Goal: Task Accomplishment & Management: Complete application form

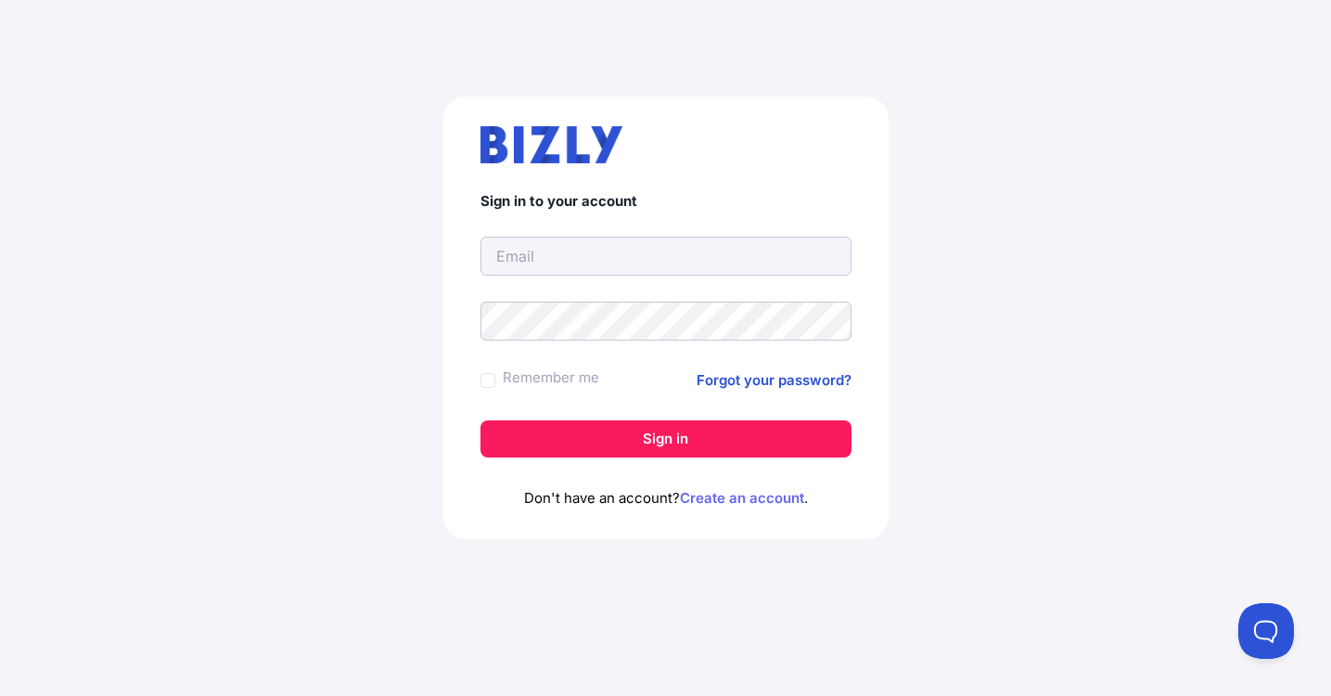
click at [719, 497] on link "Create an account" at bounding box center [742, 498] width 124 height 18
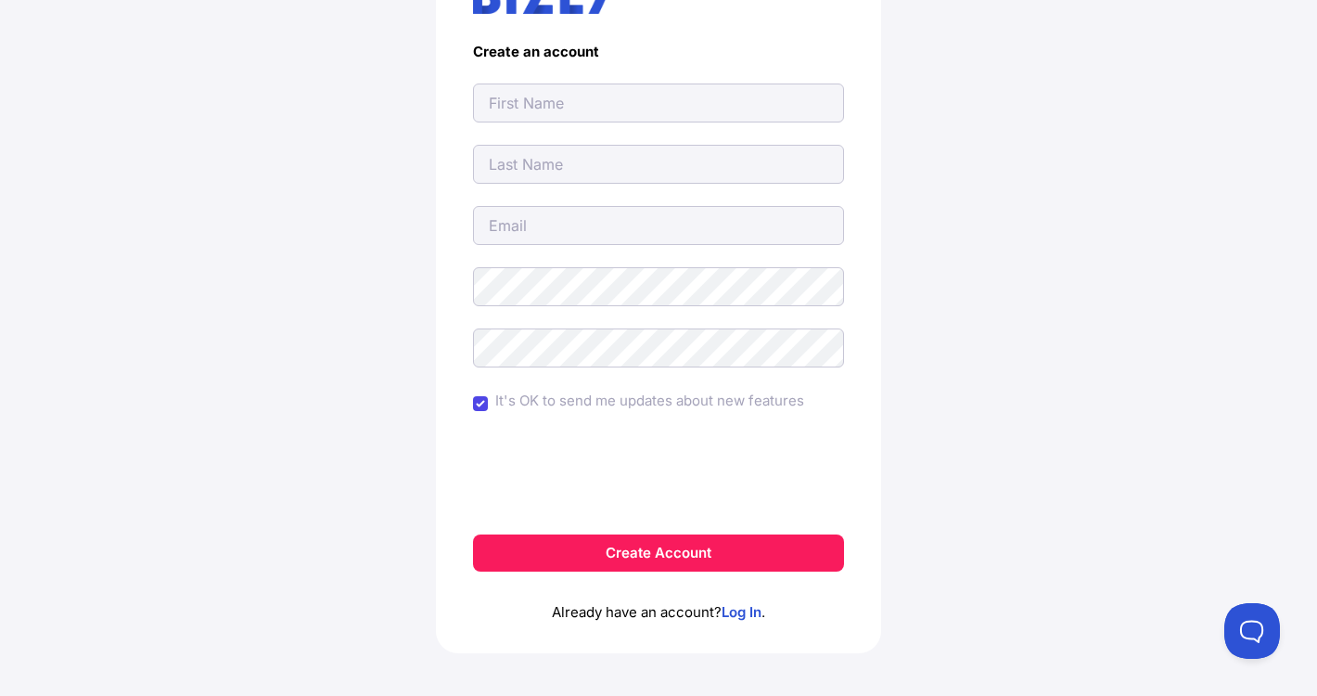
scroll to position [166, 0]
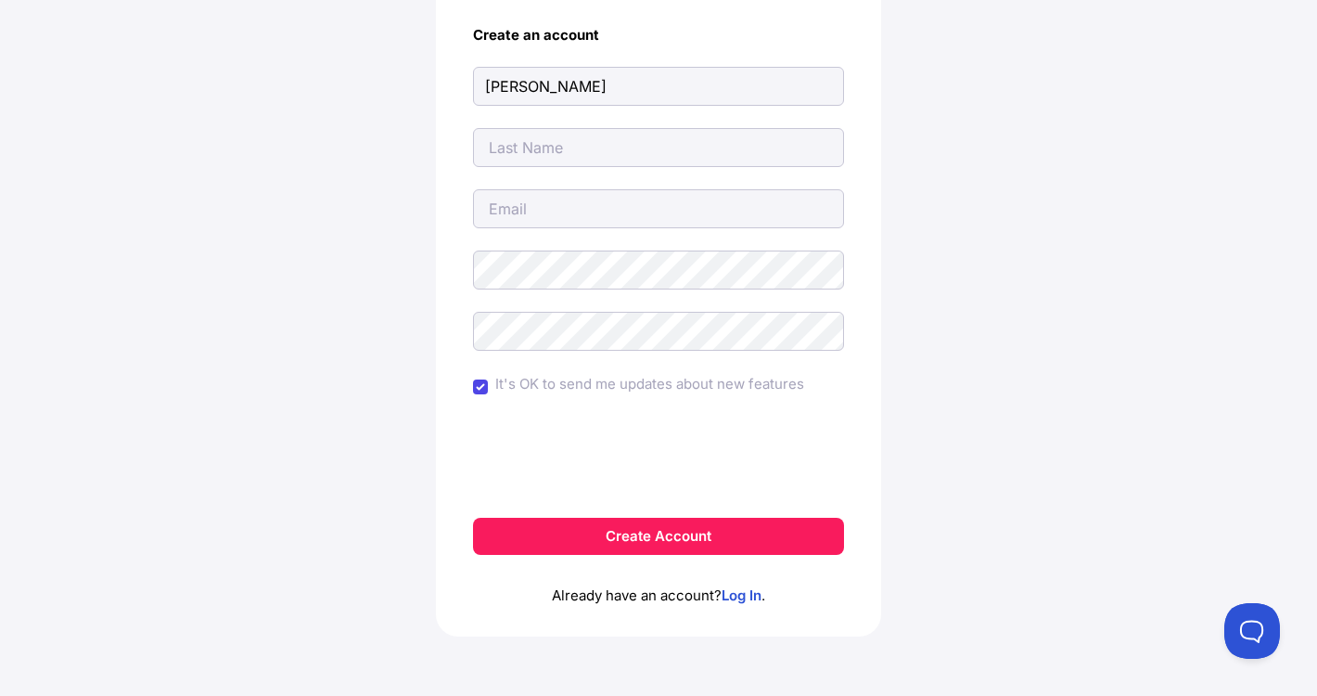
type input "[PERSON_NAME]"
type input "[EMAIL_ADDRESS][DOMAIN_NAME]"
click at [363, 317] on div "Create an account Donna Faye thedonnafayebusiness@gmail.com It's OK to send me …" at bounding box center [658, 291] width 1243 height 810
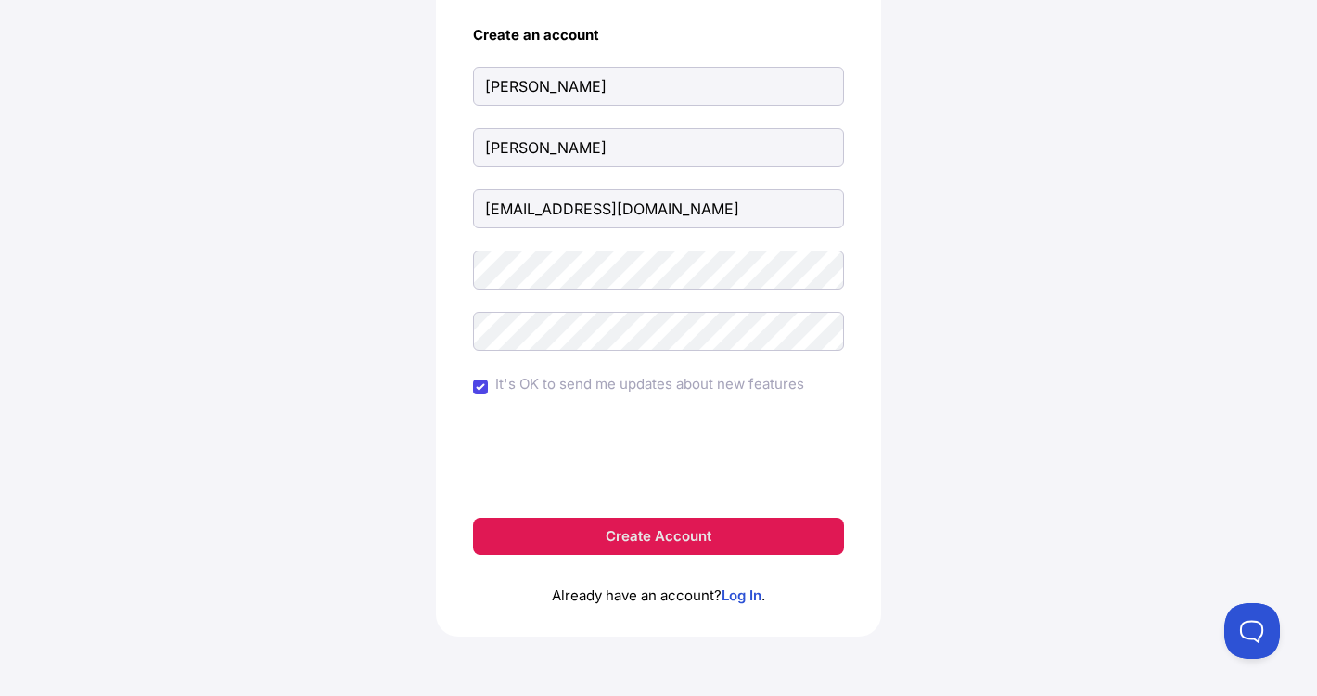
click at [556, 533] on button "Create Account" at bounding box center [658, 536] width 371 height 37
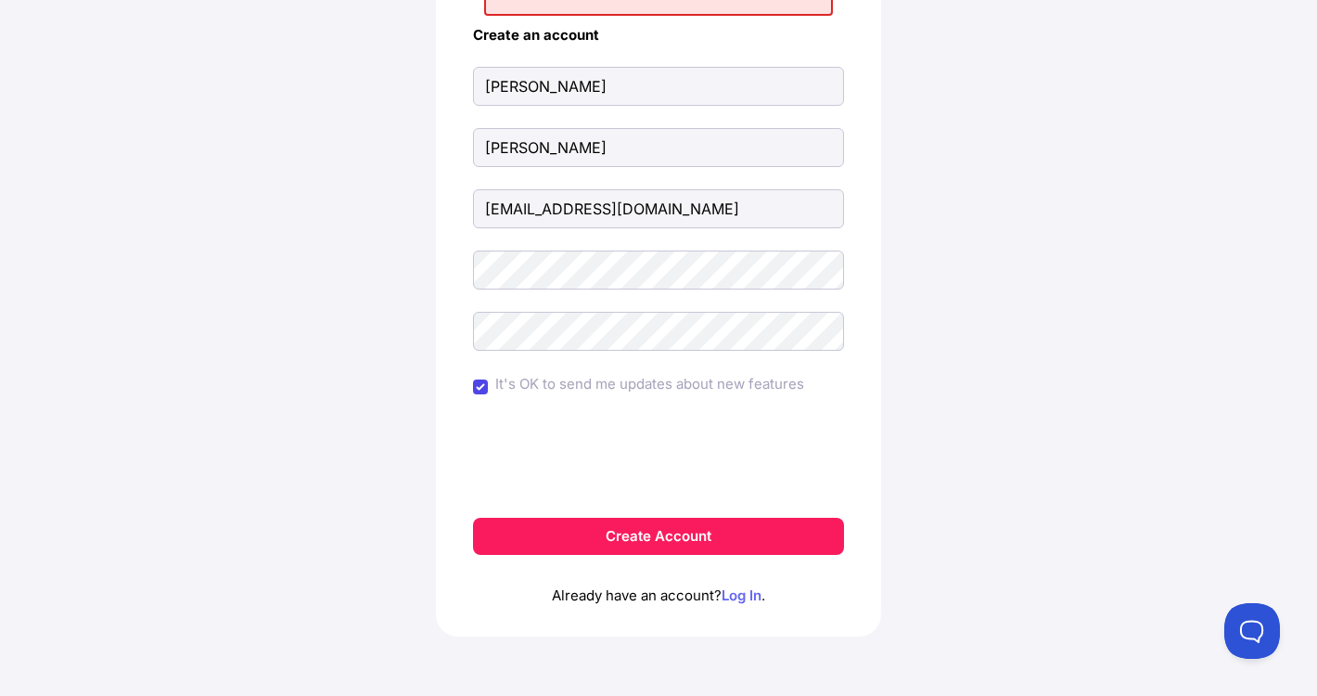
click at [752, 597] on link "Log In" at bounding box center [742, 595] width 40 height 18
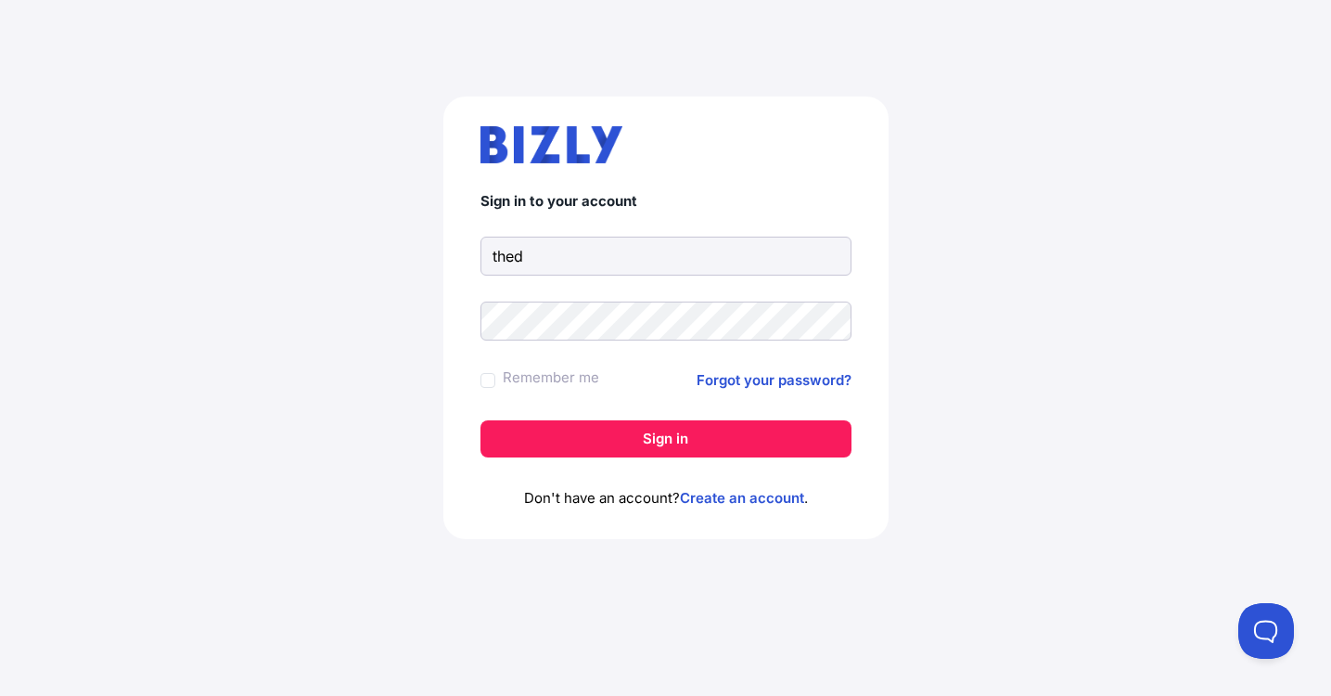
type input "[EMAIL_ADDRESS][DOMAIN_NAME]"
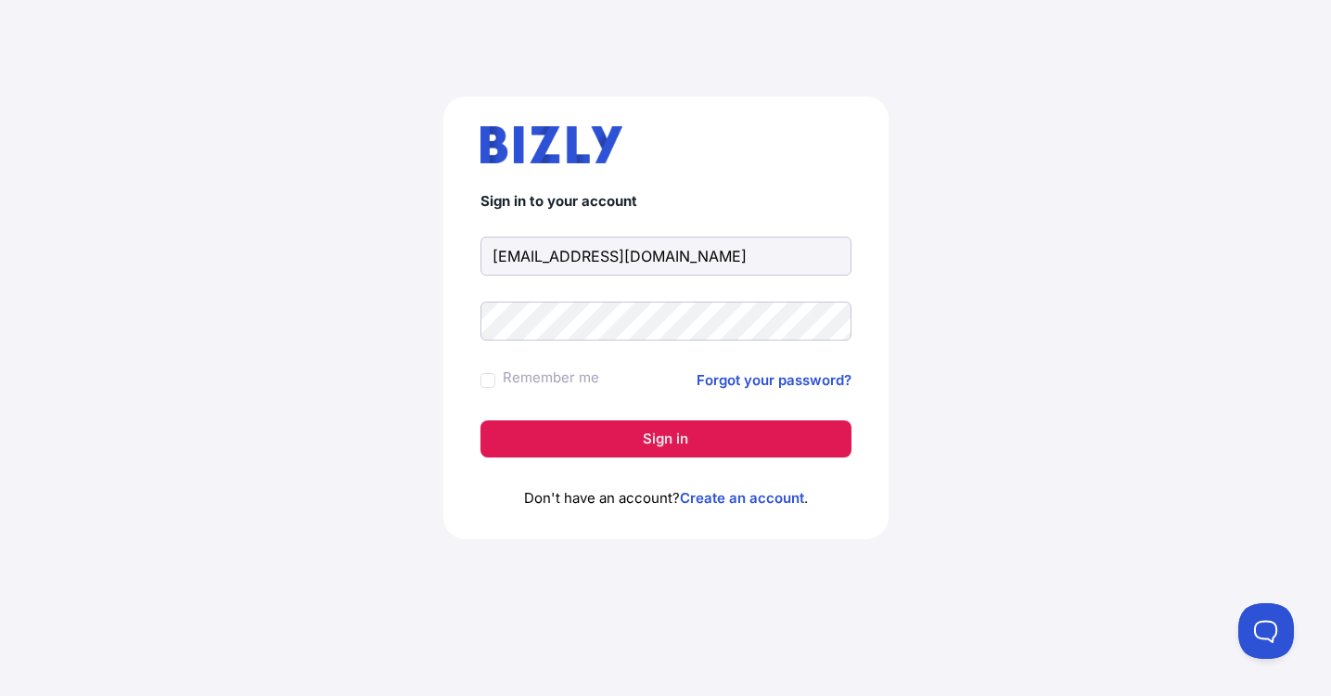
click at [601, 442] on button "Sign in" at bounding box center [666, 438] width 371 height 37
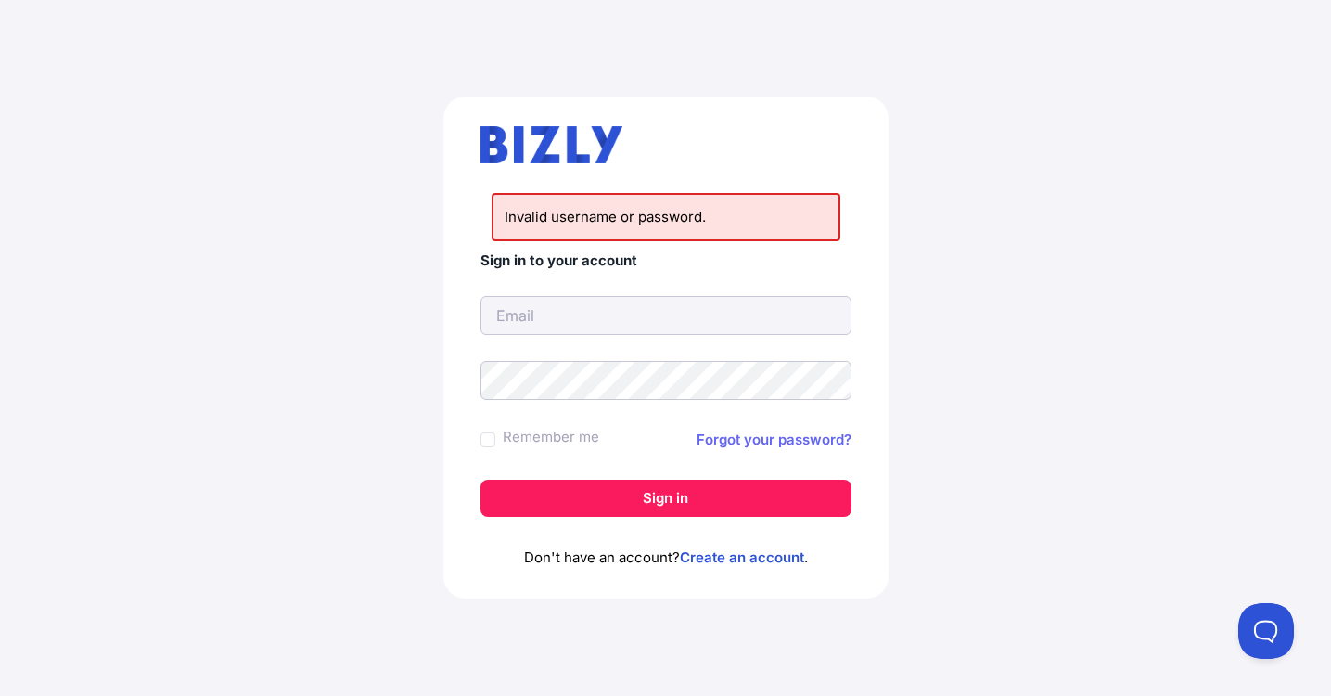
click at [765, 440] on link "Forgot your password?" at bounding box center [774, 440] width 155 height 22
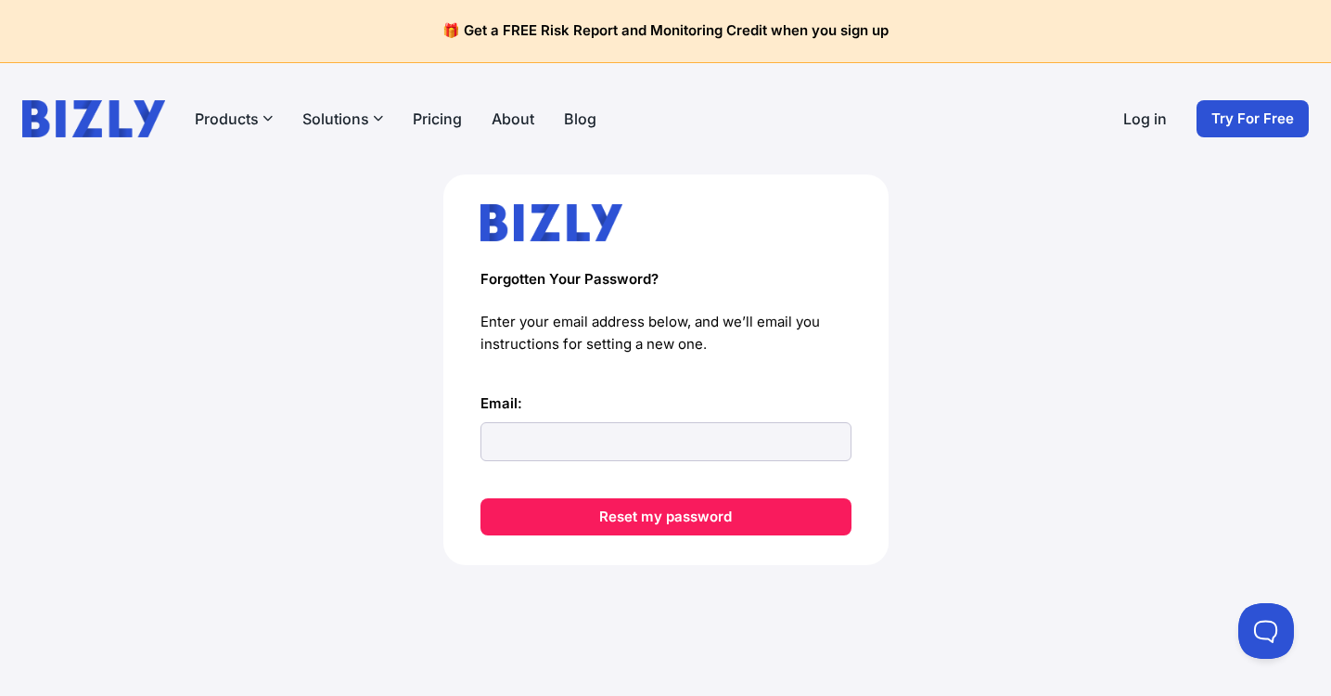
type input "[EMAIL_ADDRESS][DOMAIN_NAME]"
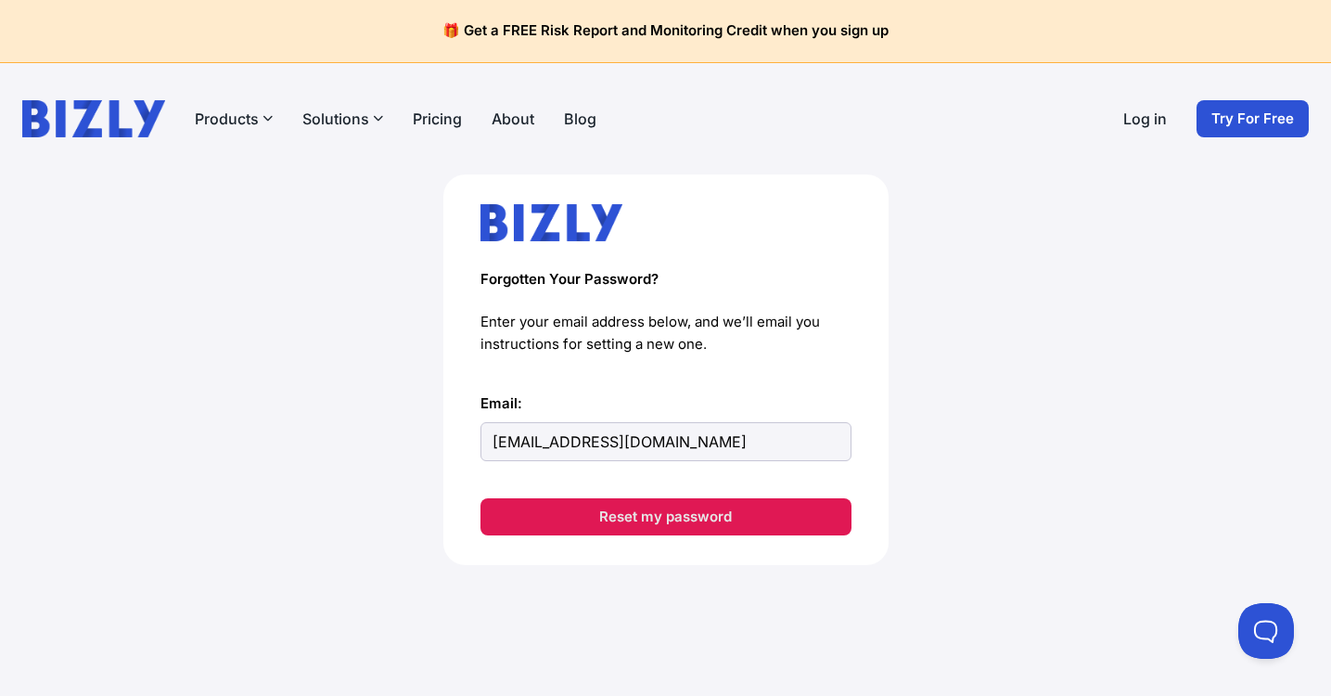
click at [676, 526] on button "Reset my password" at bounding box center [666, 516] width 371 height 37
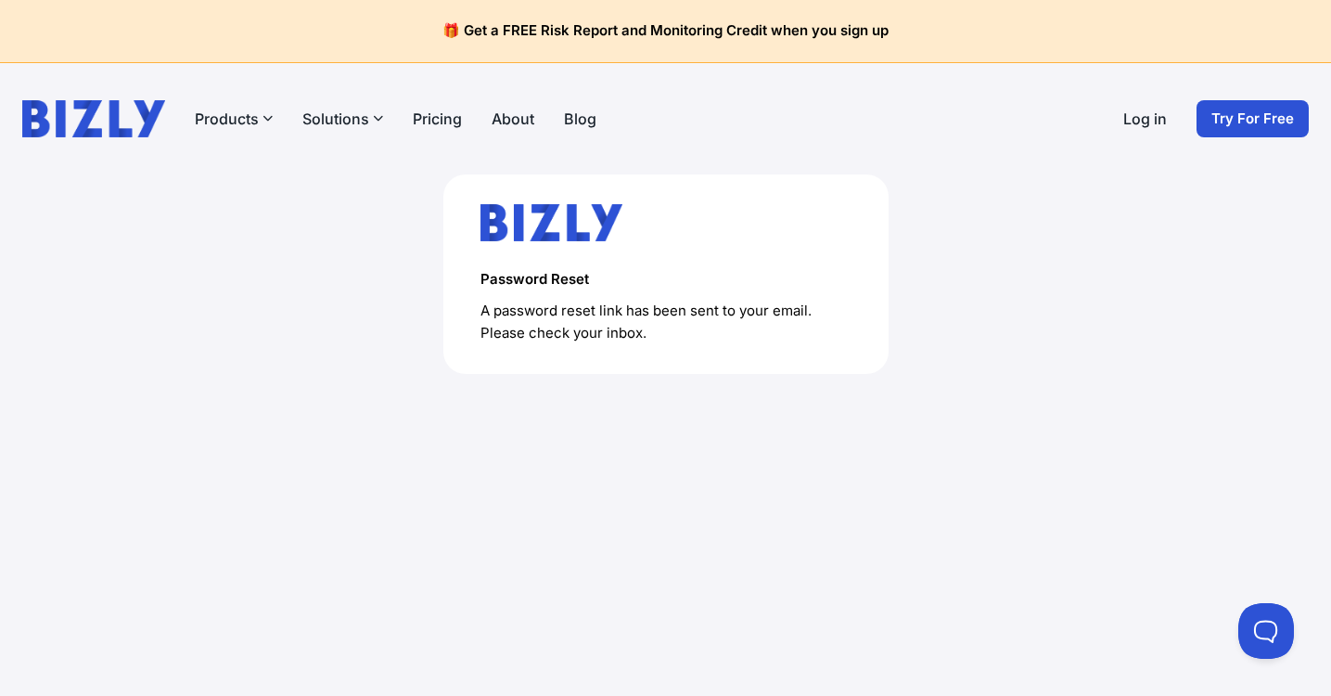
click at [451, 109] on link "Pricing" at bounding box center [437, 119] width 49 height 22
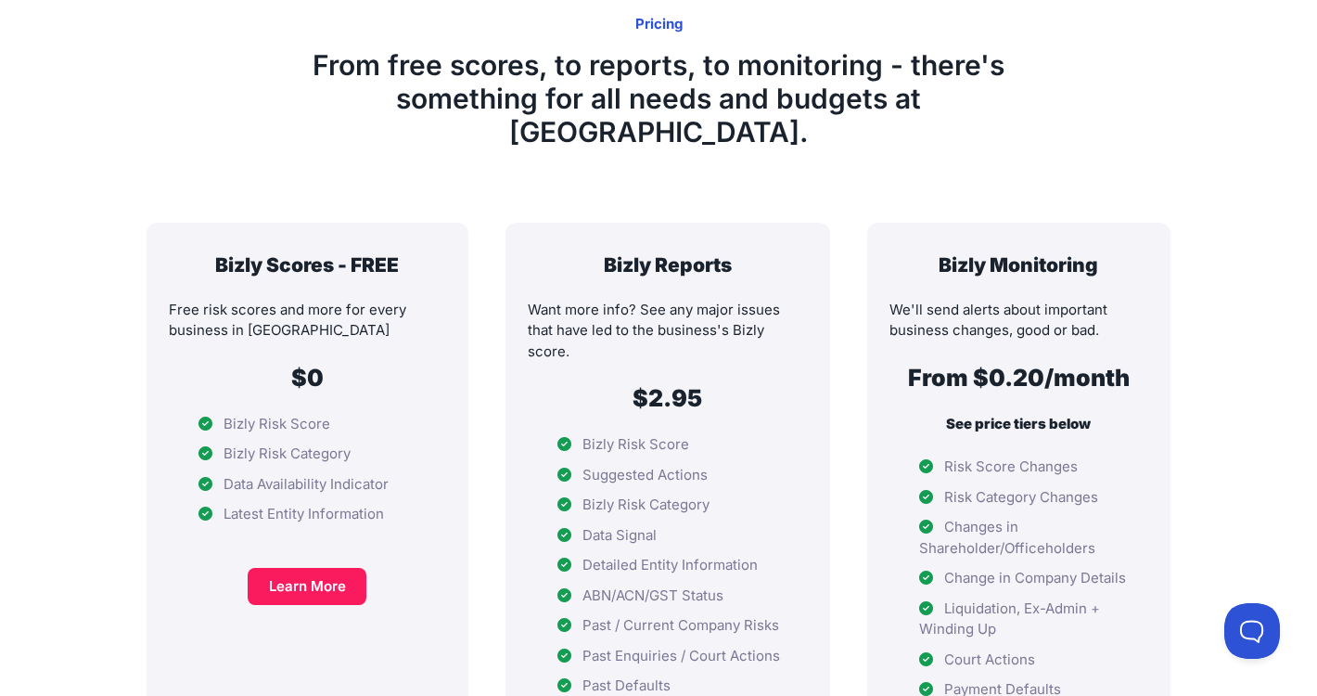
scroll to position [287, 0]
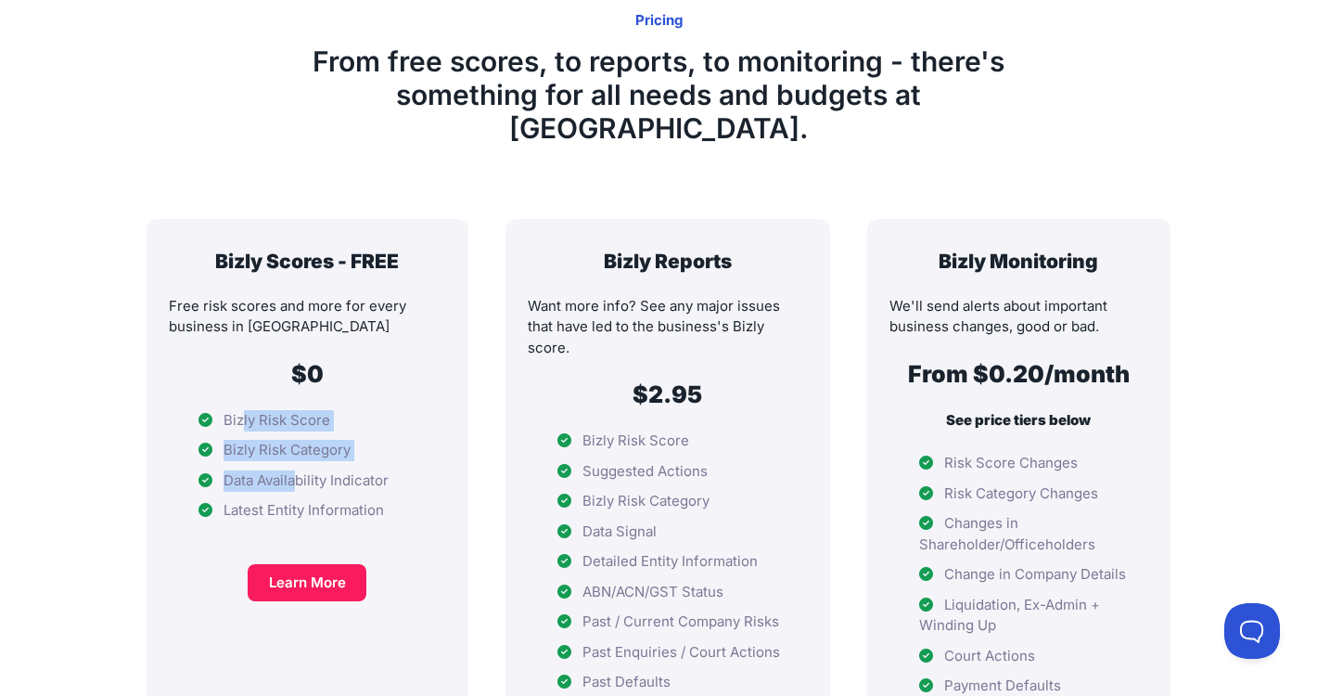
drag, startPoint x: 242, startPoint y: 398, endPoint x: 293, endPoint y: 456, distance: 77.6
click at [293, 456] on ul "Bizly Risk Score Bizly Risk Category Data Availability Indicator Latest Entity …" at bounding box center [307, 465] width 277 height 111
click at [293, 470] on li "Data Availability Indicator" at bounding box center [307, 480] width 277 height 21
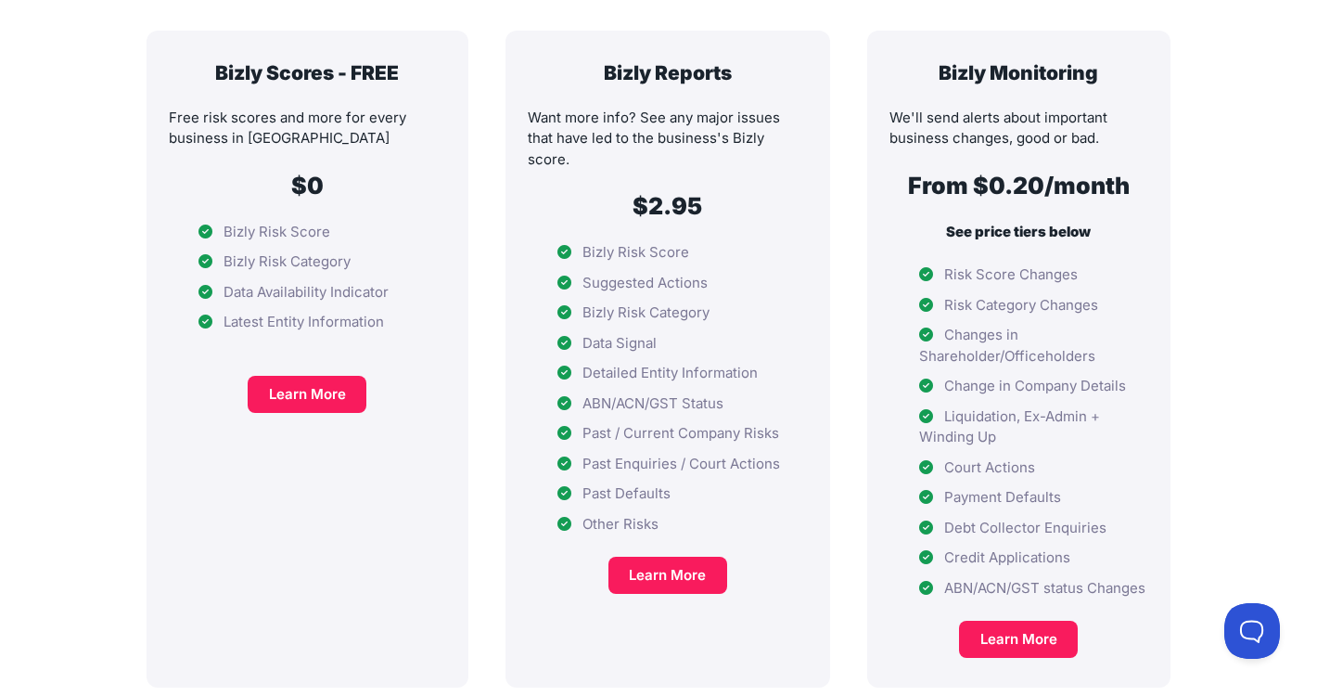
scroll to position [611, 0]
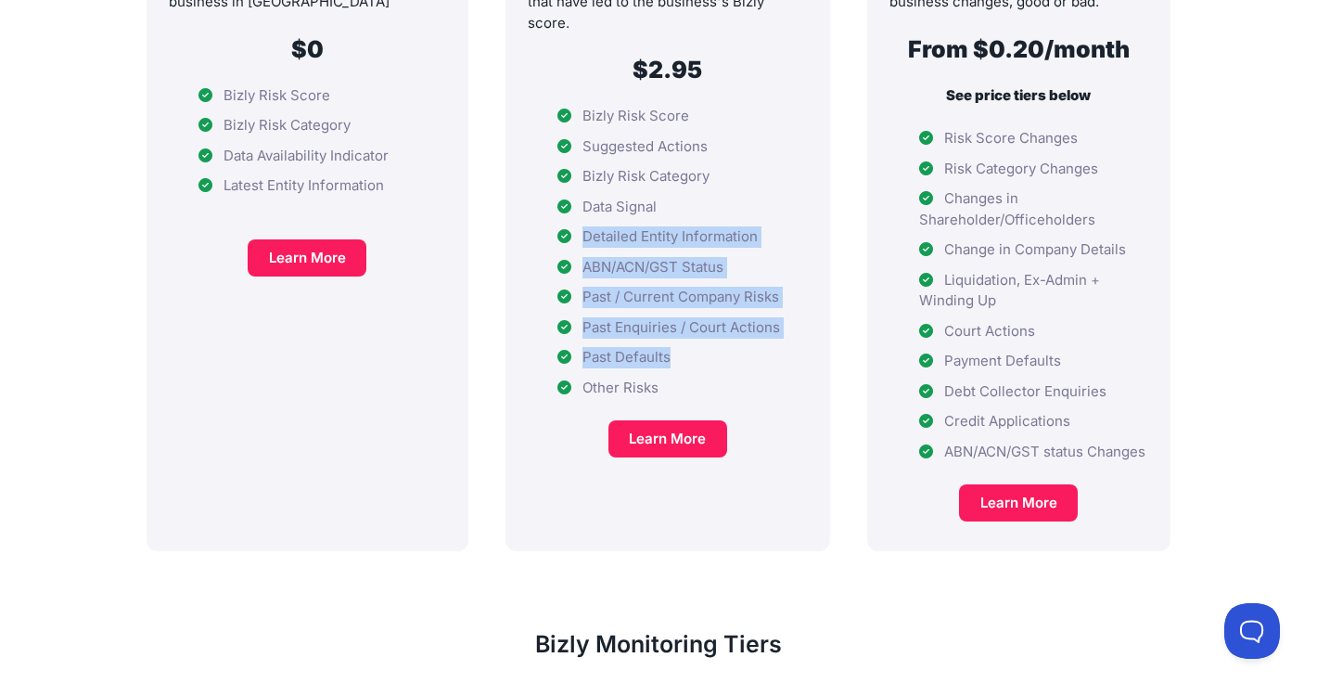
drag, startPoint x: 613, startPoint y: 165, endPoint x: 625, endPoint y: 317, distance: 152.6
click at [625, 317] on ul "Bizly Risk Score Suggested Actions Bizly Risk Category Data Signal Detailed Ent…" at bounding box center [668, 252] width 280 height 292
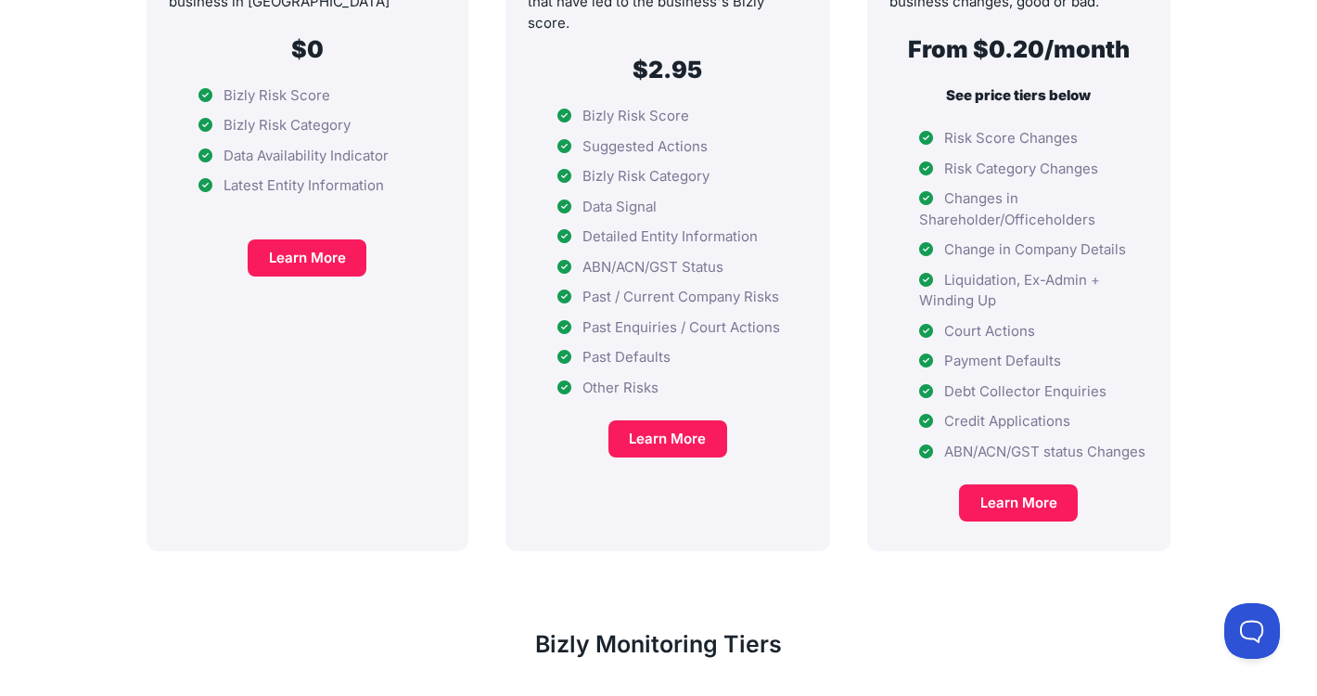
click at [625, 317] on ul "Bizly Risk Score Suggested Actions Bizly Risk Category Data Signal Detailed Ent…" at bounding box center [668, 252] width 280 height 292
click at [625, 319] on ul "Bizly Risk Score Suggested Actions Bizly Risk Category Data Signal Detailed Ent…" at bounding box center [668, 252] width 280 height 292
click at [697, 378] on li "Other Risks" at bounding box center [668, 388] width 280 height 21
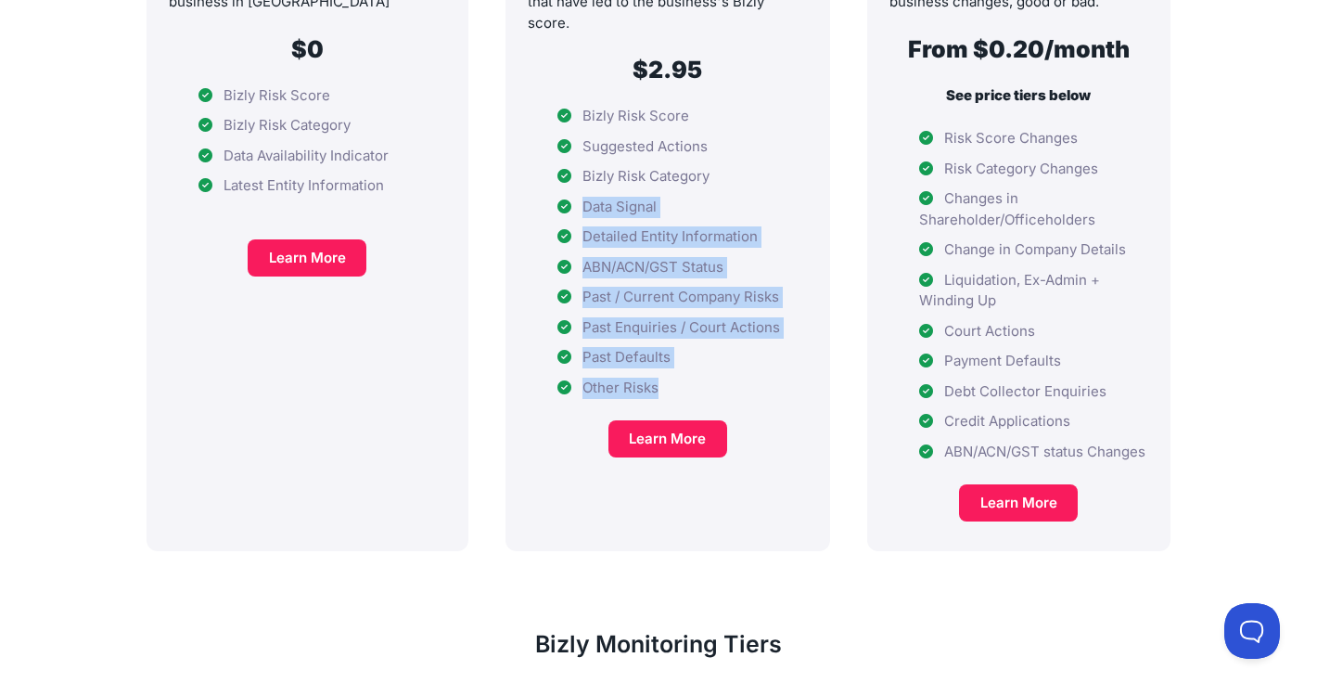
drag, startPoint x: 693, startPoint y: 337, endPoint x: 530, endPoint y: 132, distance: 262.1
click at [530, 132] on ul "Bizly Risk Score Suggested Actions Bizly Risk Category Data Signal Detailed Ent…" at bounding box center [668, 252] width 280 height 292
click at [593, 226] on li "Detailed Entity Information" at bounding box center [668, 236] width 280 height 21
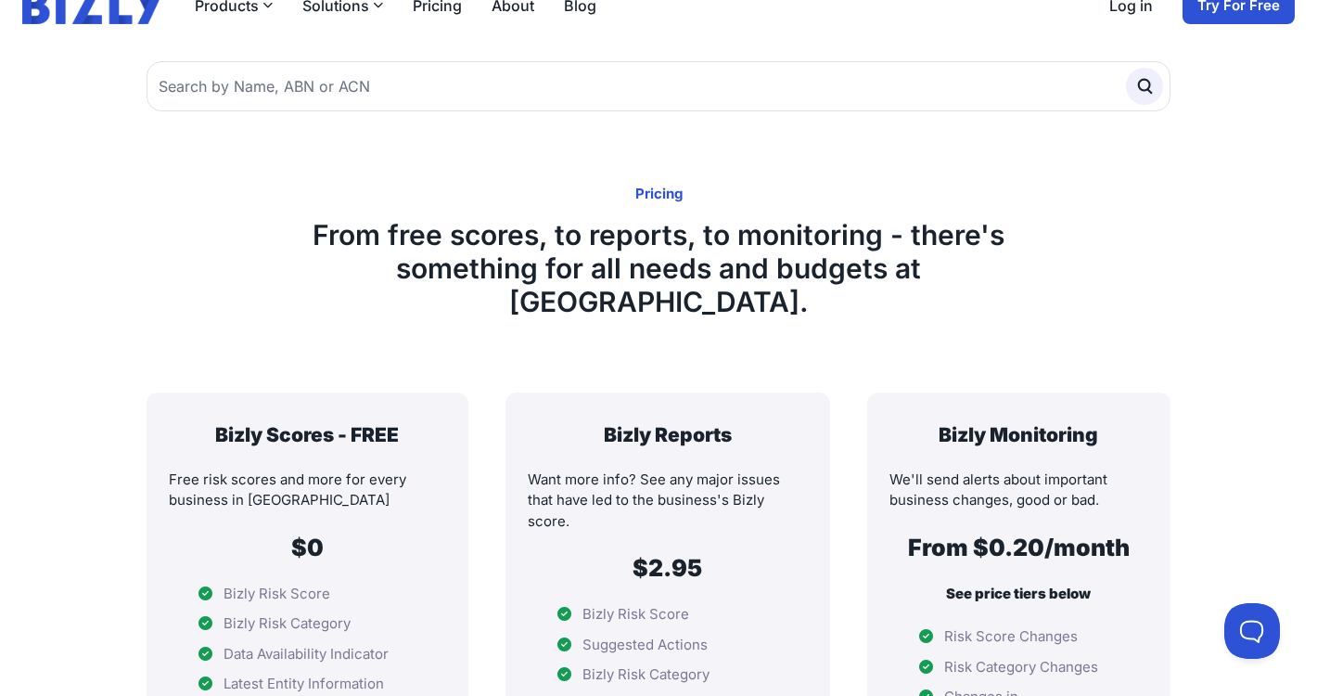
scroll to position [0, 0]
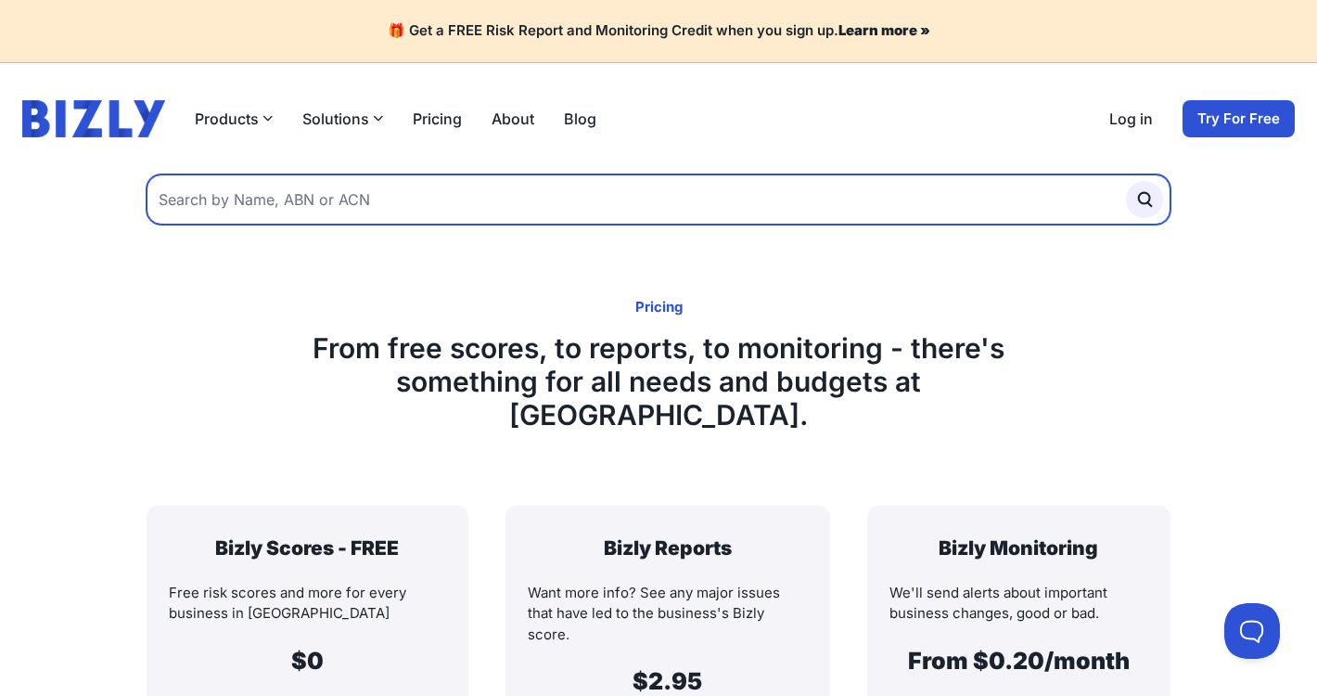
click at [495, 199] on input "text" at bounding box center [659, 199] width 1024 height 50
type input "D"
type input "Baltazar Donna Arguelles"
click at [1126, 181] on button "submit" at bounding box center [1144, 199] width 37 height 37
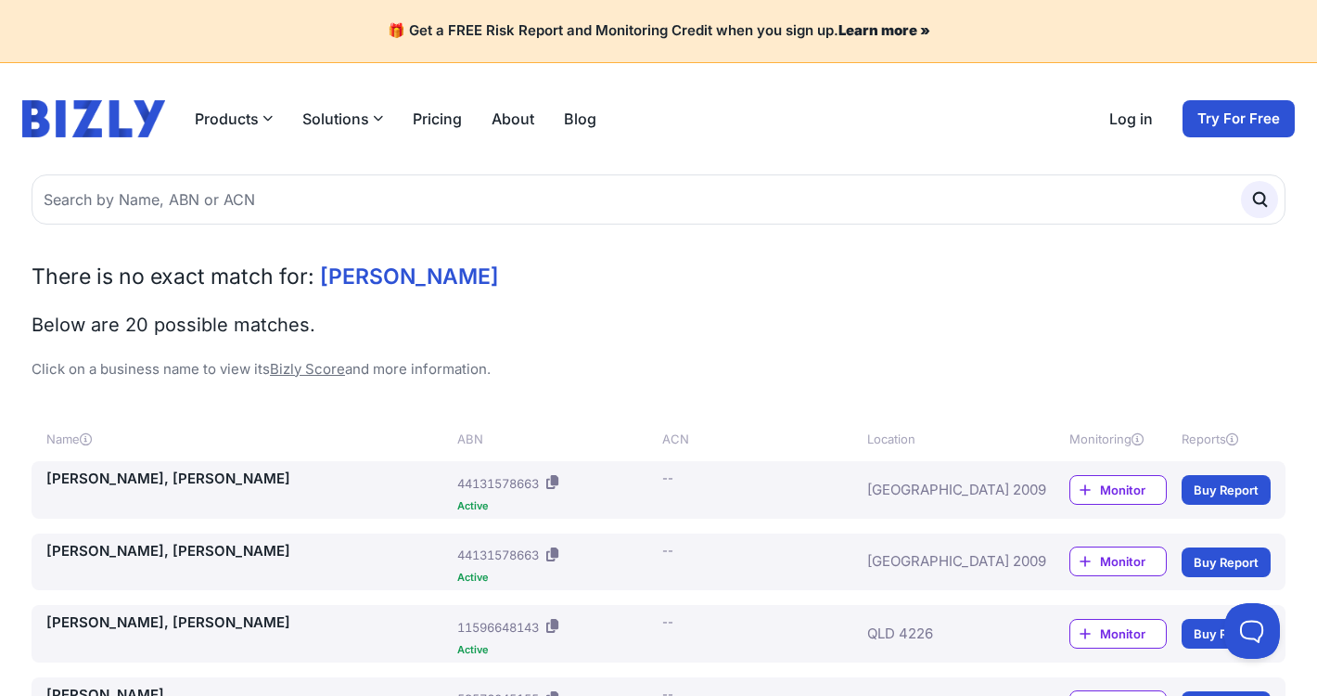
scroll to position [14, 0]
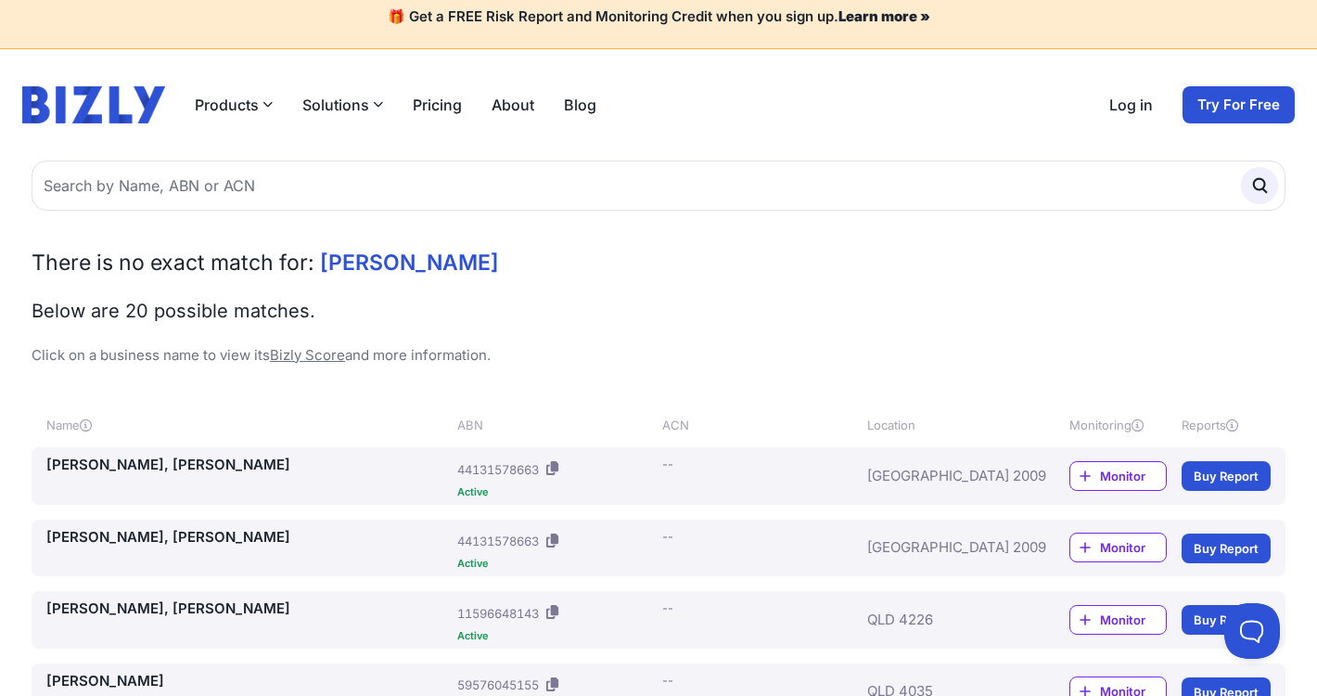
click at [226, 538] on link "[PERSON_NAME], [PERSON_NAME]" at bounding box center [248, 537] width 404 height 21
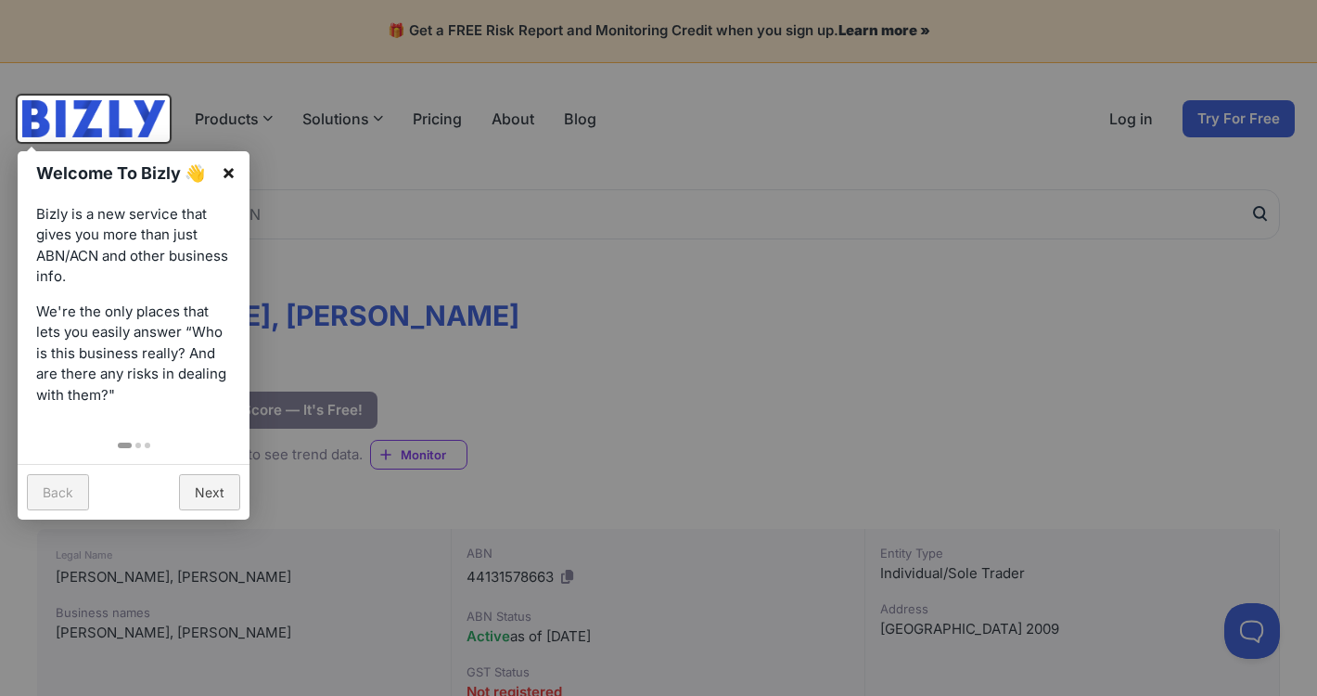
click at [231, 173] on link "×" at bounding box center [229, 172] width 42 height 42
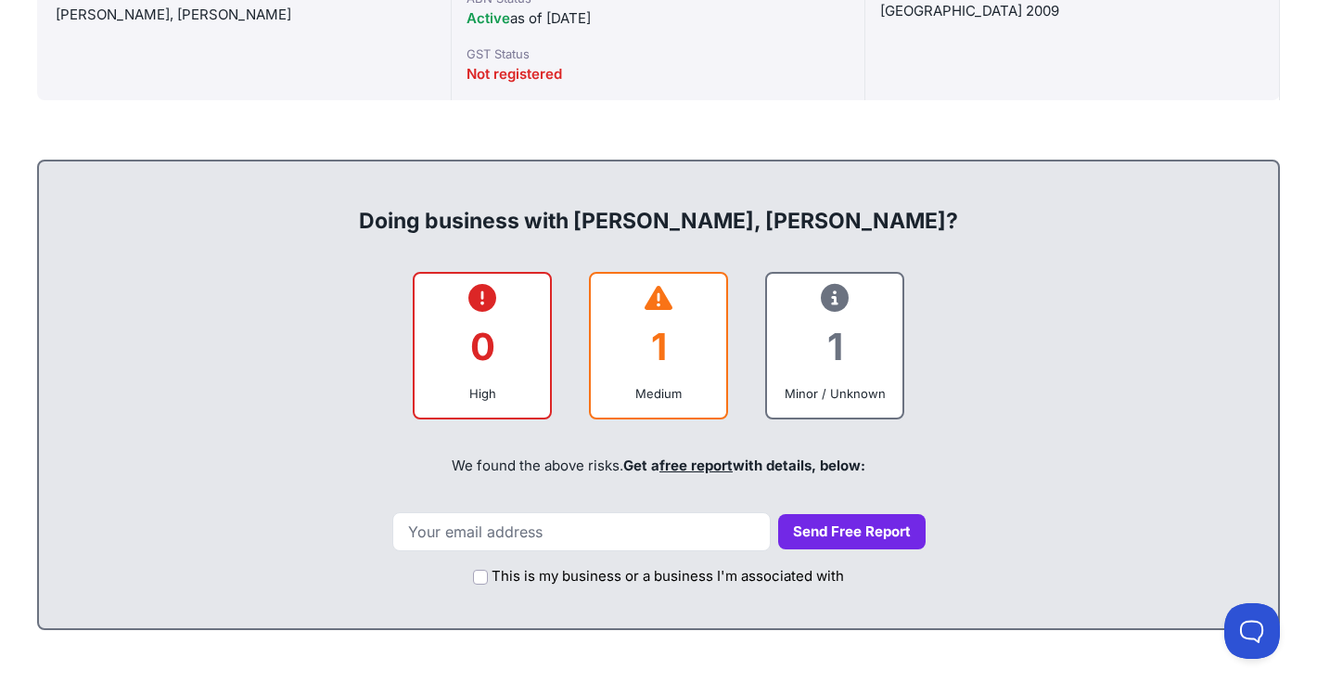
scroll to position [636, 0]
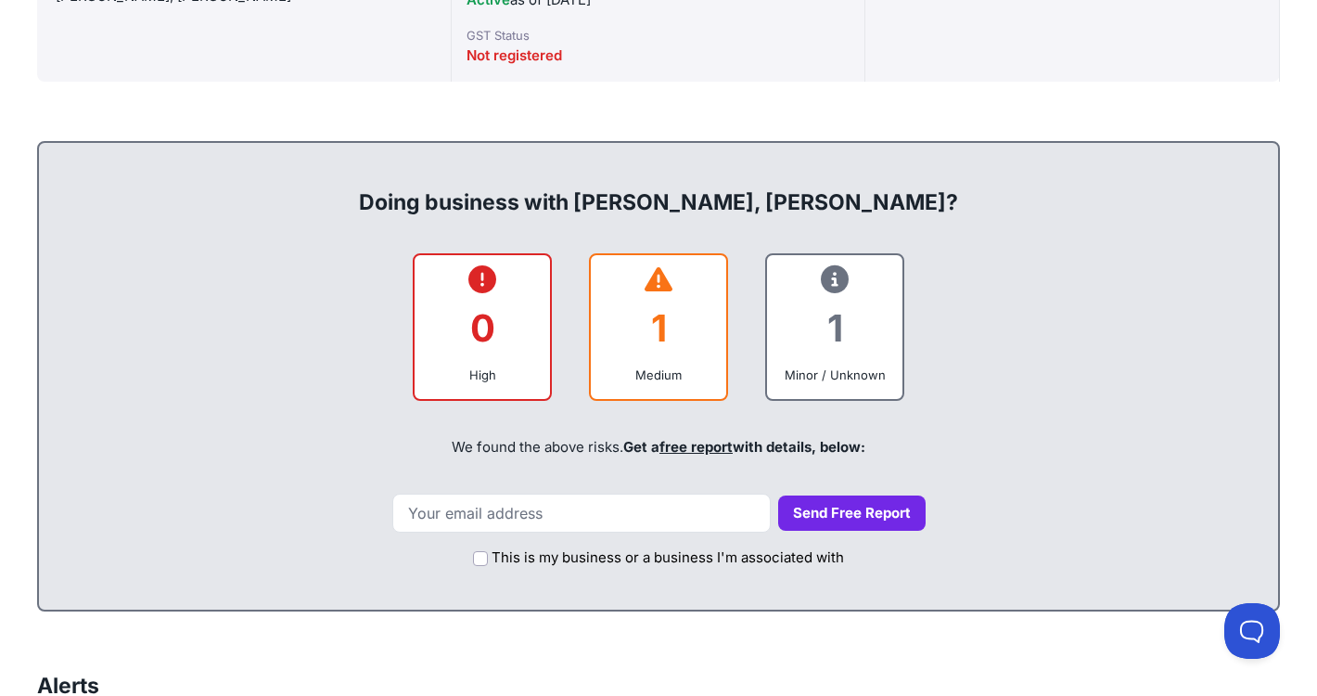
click at [682, 565] on label "This is my business or a business I'm associated with" at bounding box center [668, 557] width 353 height 21
click at [488, 565] on input "This is my business or a business I'm associated with" at bounding box center [480, 558] width 15 height 15
checkbox input "true"
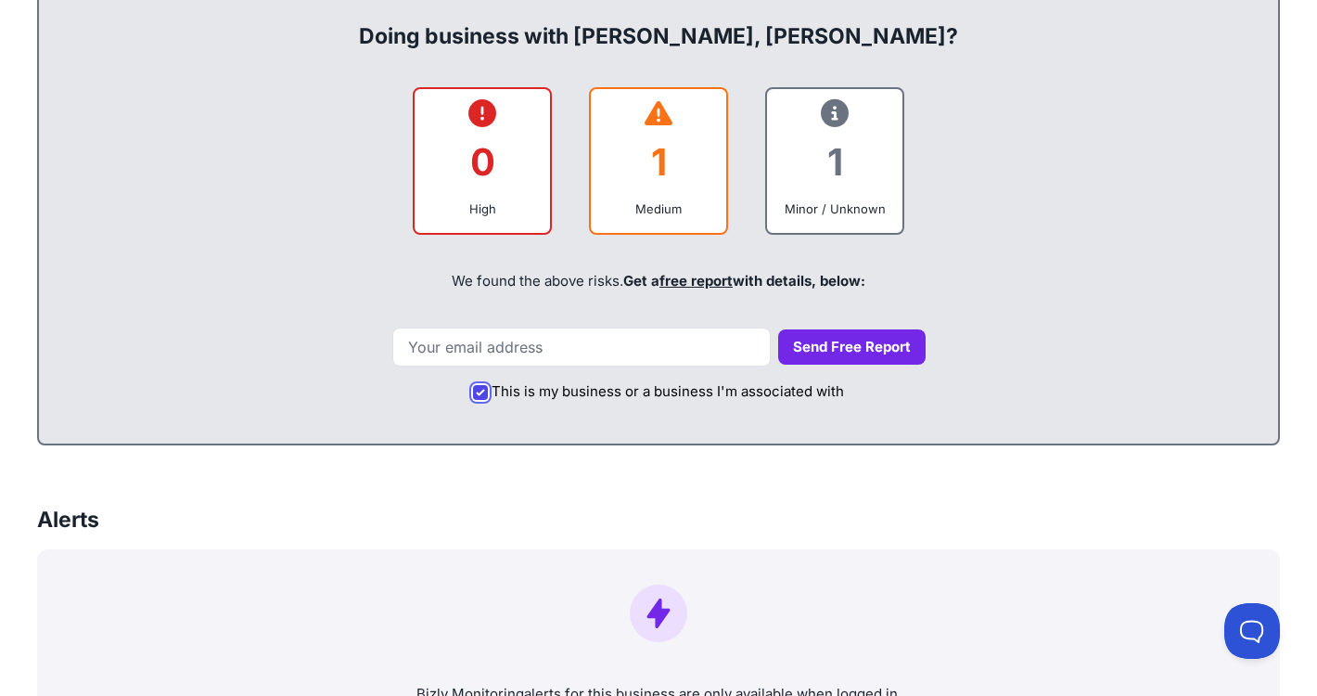
scroll to position [0, 0]
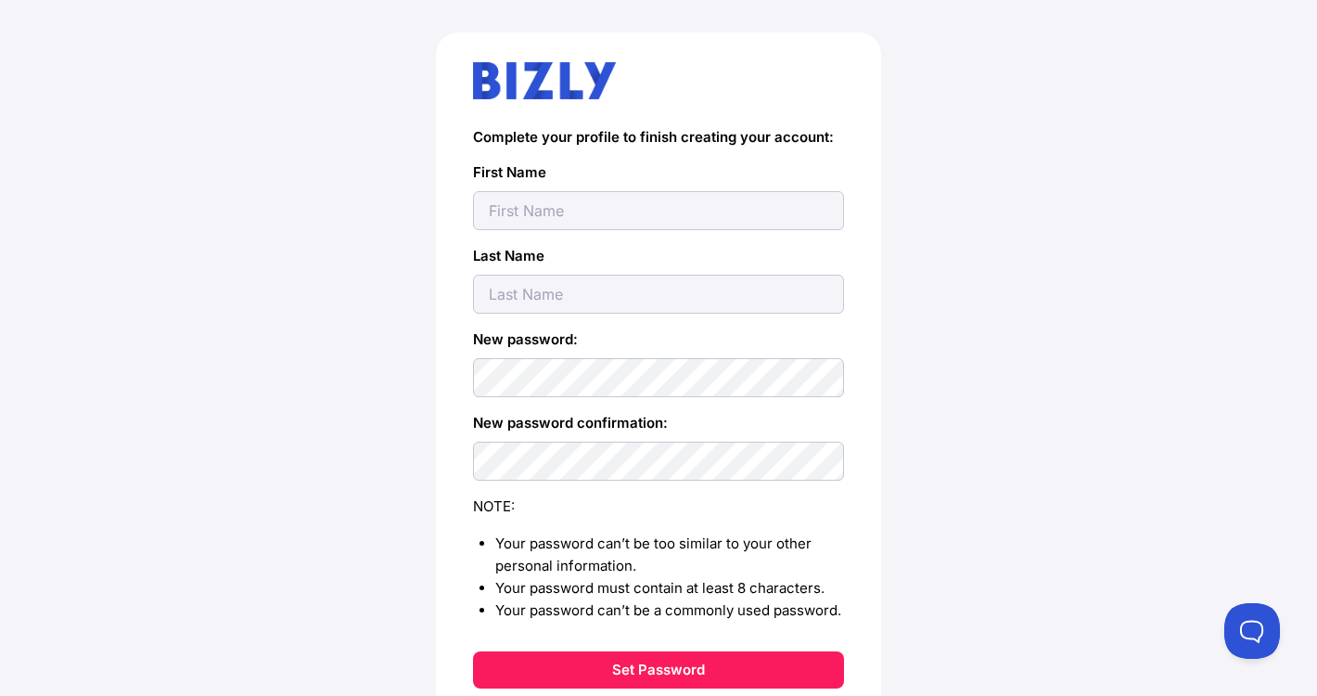
scroll to position [125, 0]
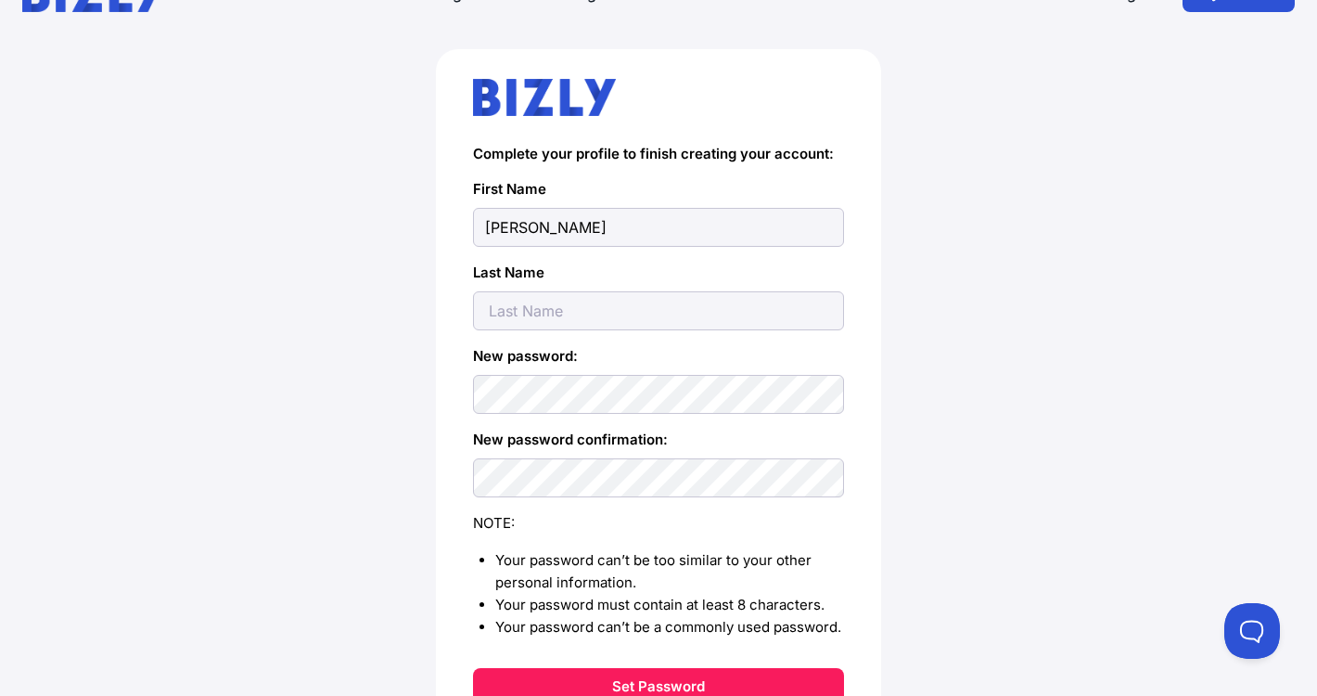
type input "[PERSON_NAME]"
click at [303, 308] on div "Complete your profile to finish creating your account: First Name [PERSON_NAME]…" at bounding box center [658, 447] width 1243 height 797
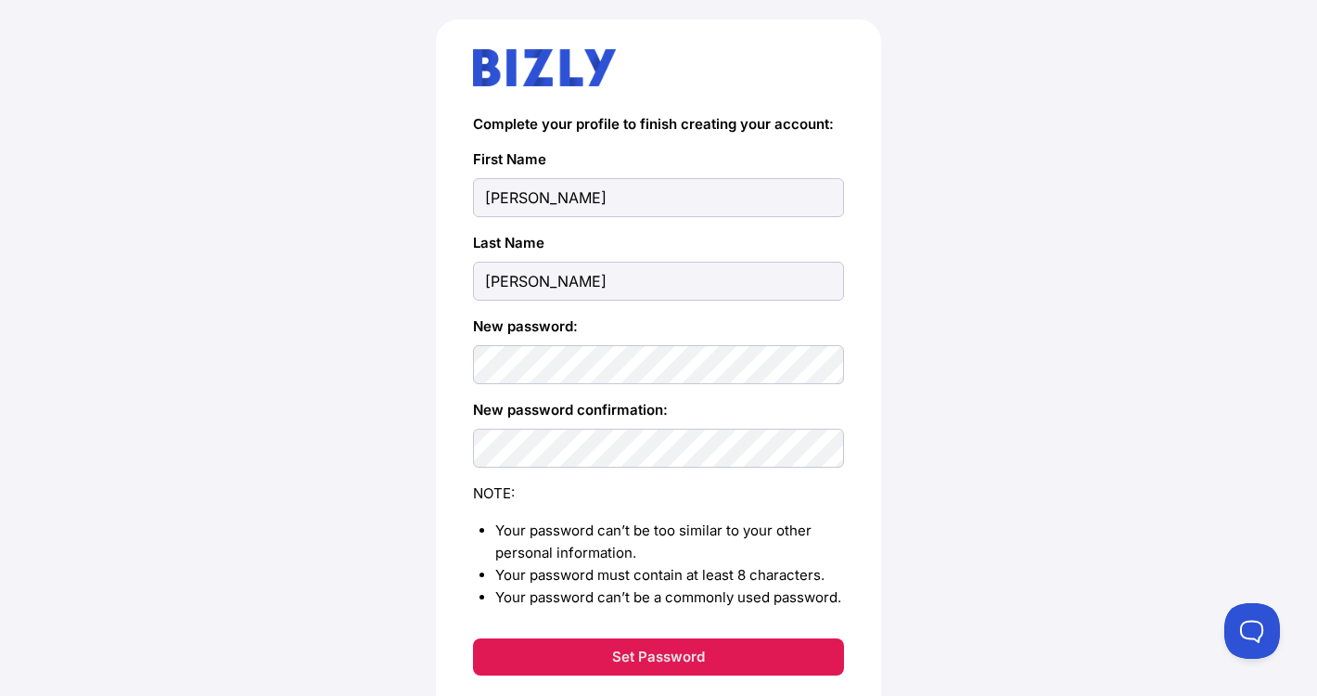
scroll to position [194, 0]
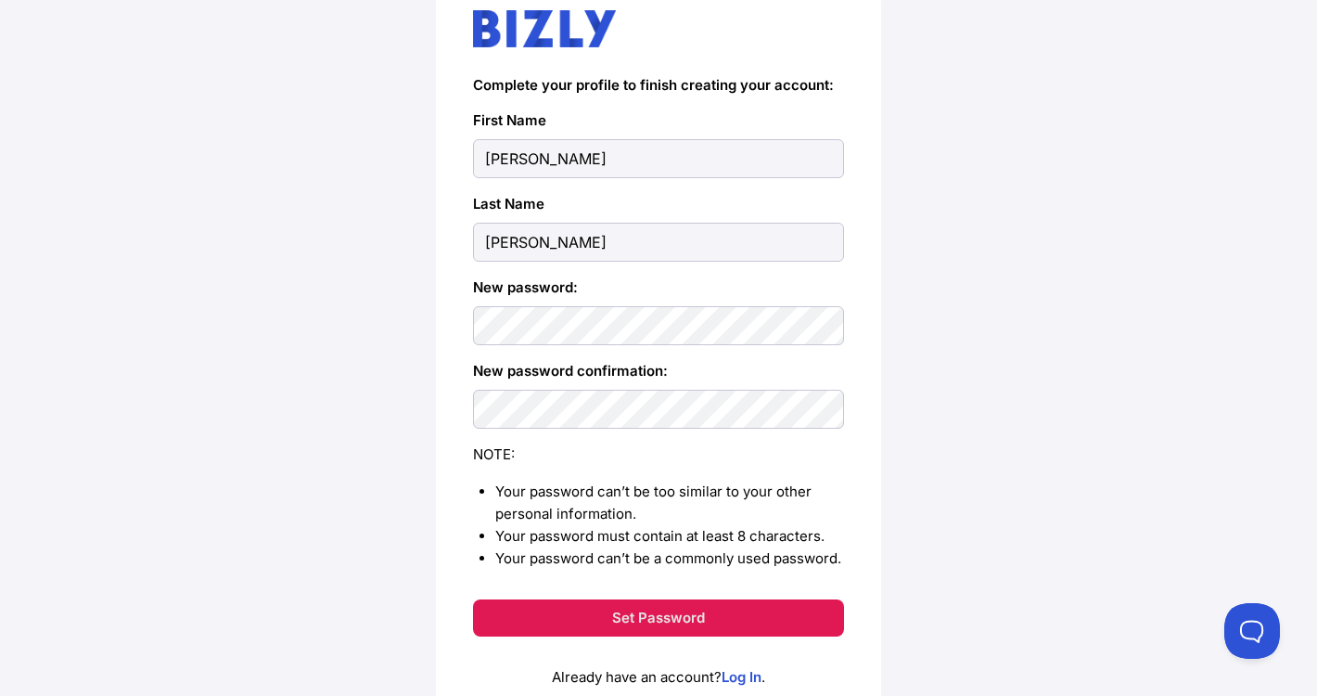
click at [595, 625] on button "Set Password" at bounding box center [658, 617] width 371 height 37
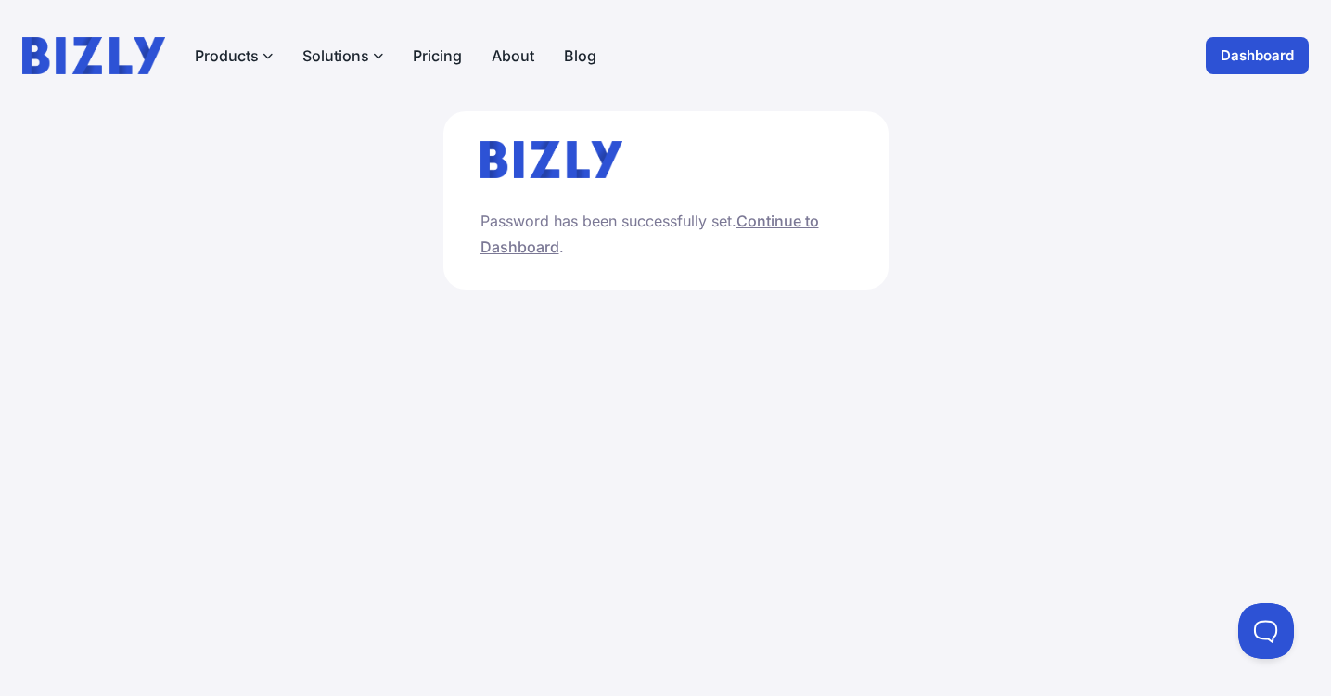
click at [760, 222] on link "Continue to Dashboard" at bounding box center [650, 234] width 339 height 45
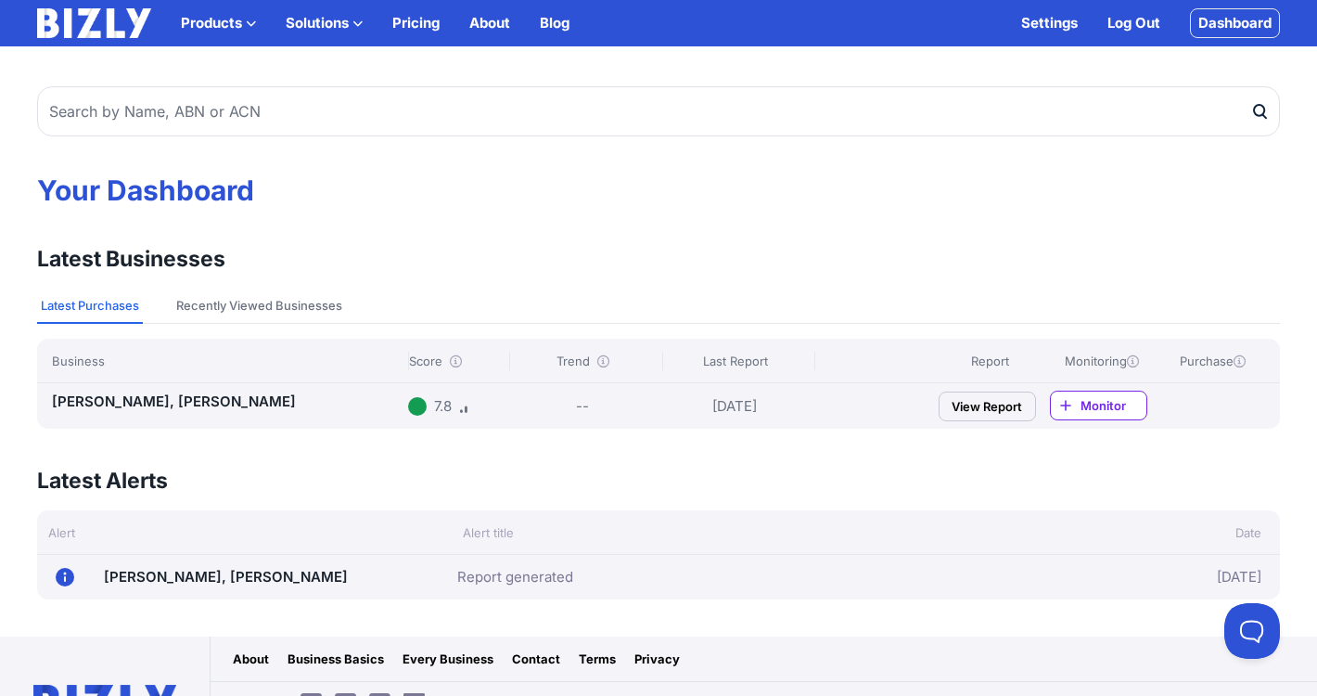
scroll to position [16, 0]
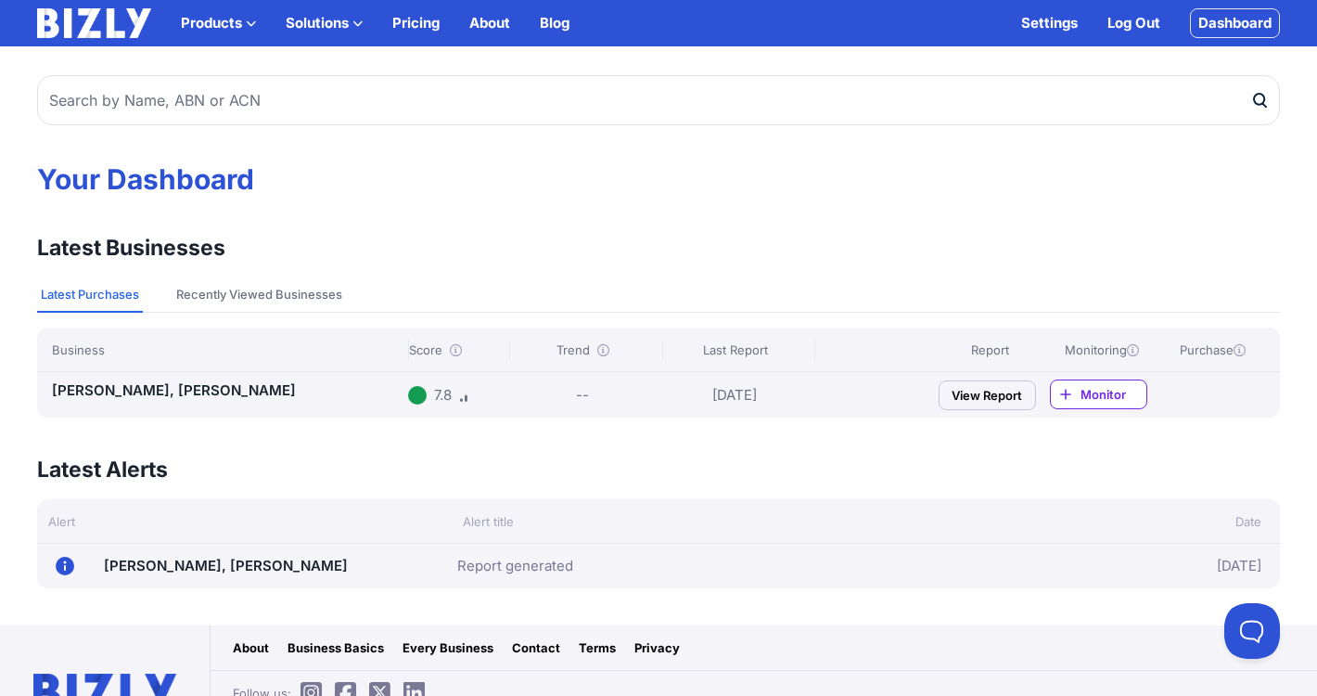
click at [646, 387] on div "--" at bounding box center [582, 394] width 146 height 31
click at [428, 392] on div "7.8" at bounding box center [455, 394] width 95 height 31
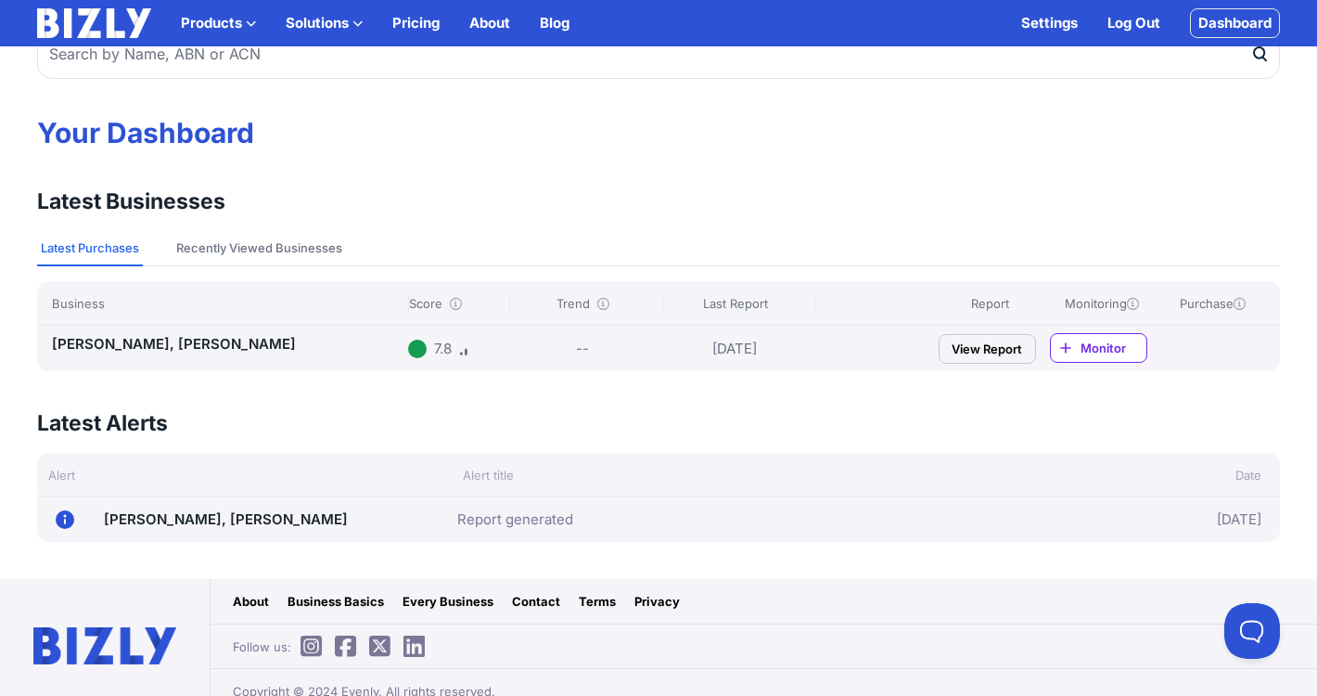
scroll to position [79, 0]
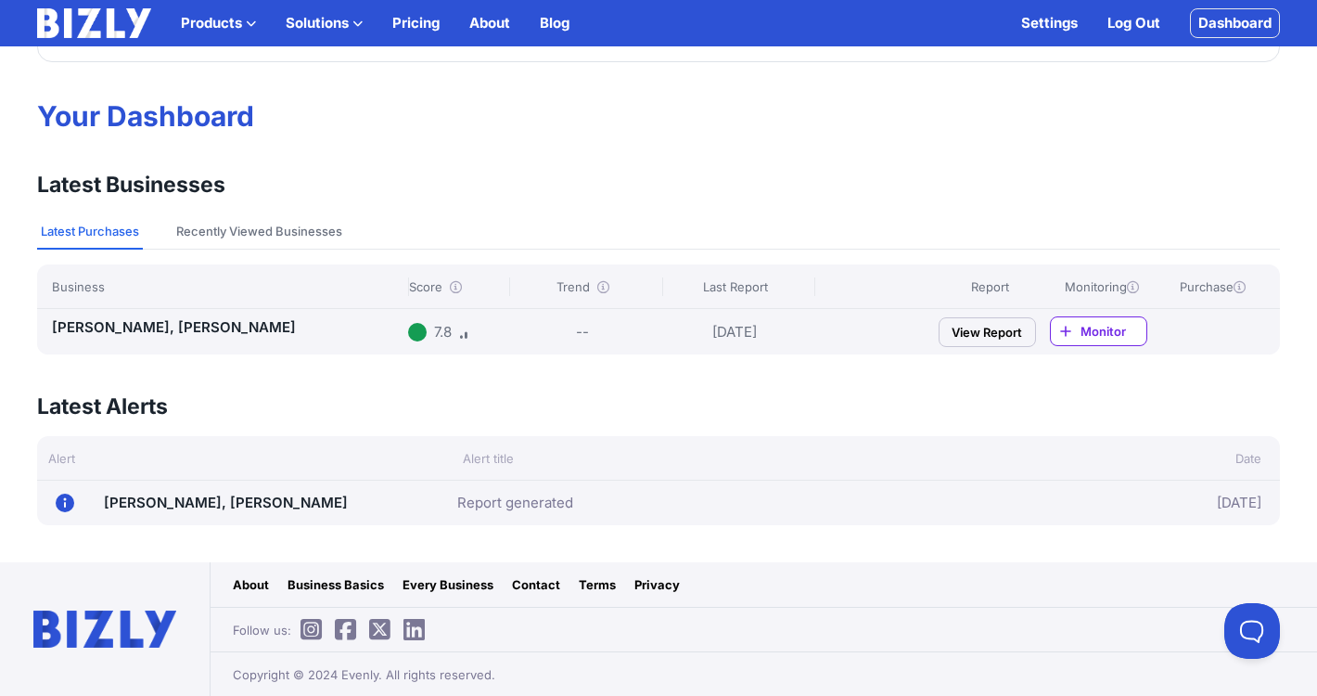
click at [1235, 491] on div "[DATE]" at bounding box center [1160, 503] width 201 height 30
click at [241, 499] on link "[PERSON_NAME], [PERSON_NAME]" at bounding box center [226, 503] width 244 height 18
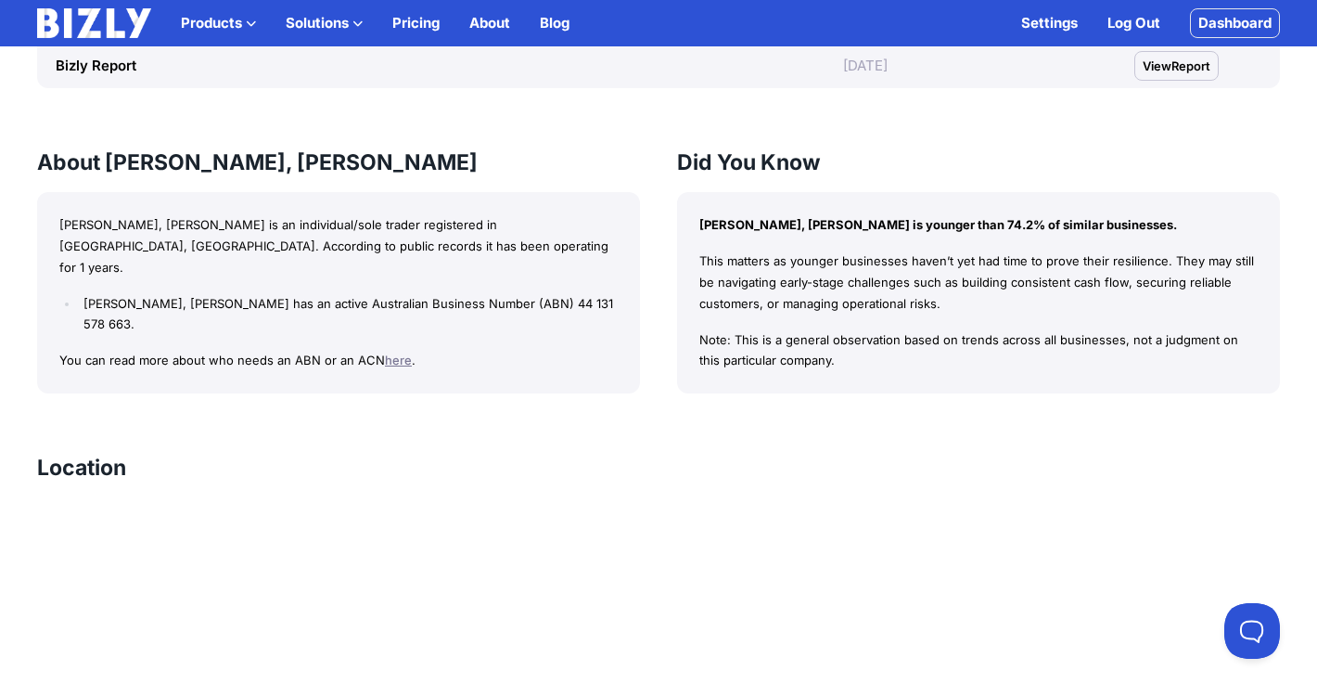
scroll to position [643, 0]
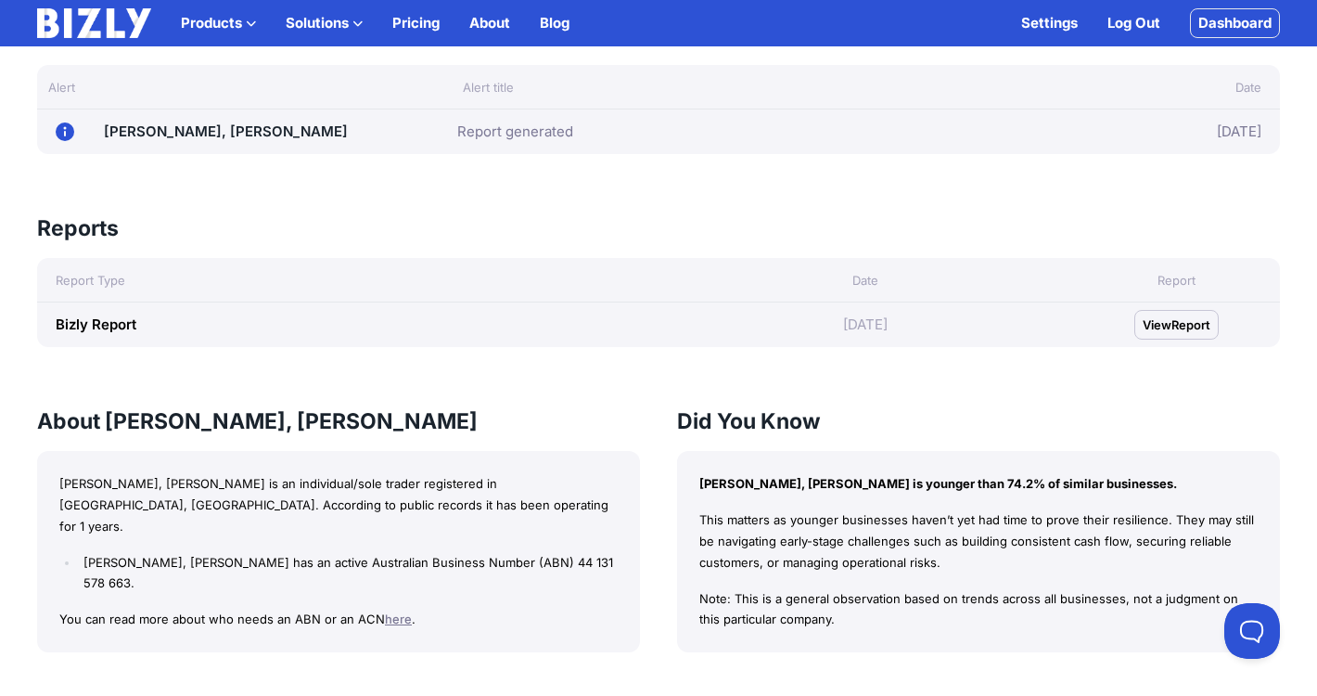
click at [1160, 326] on span "View" at bounding box center [1157, 324] width 29 height 19
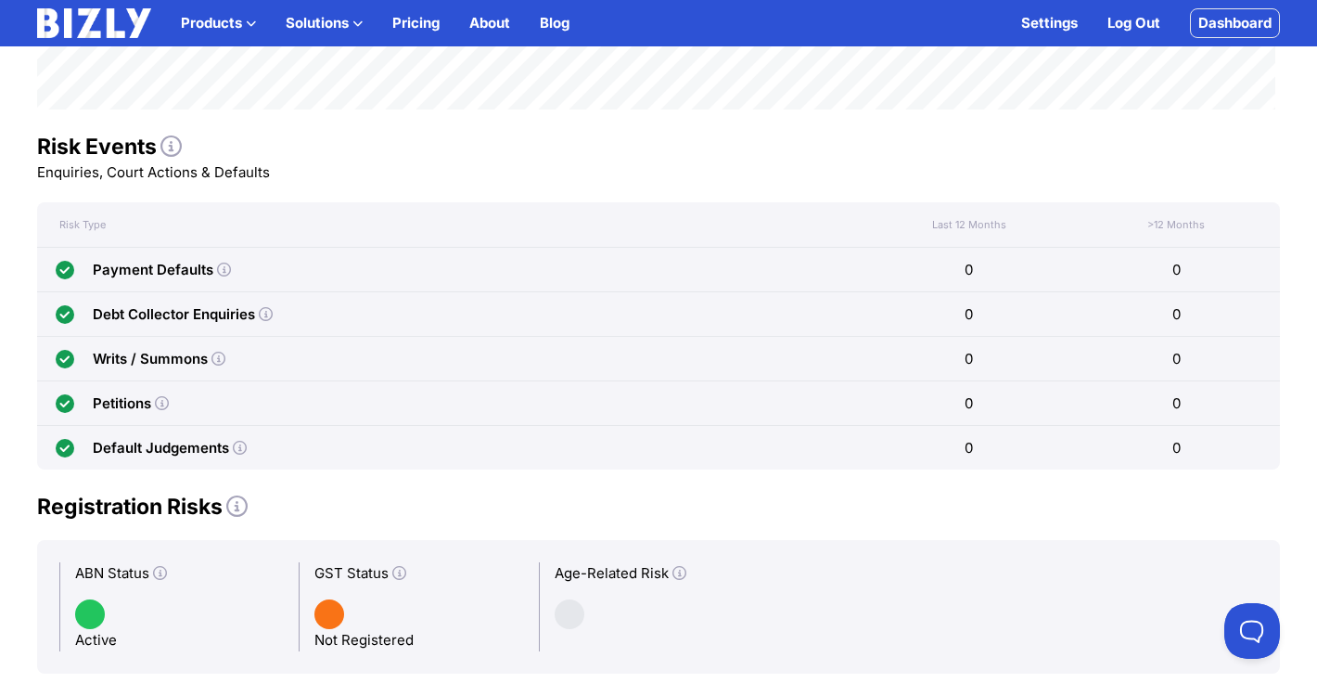
scroll to position [797, 0]
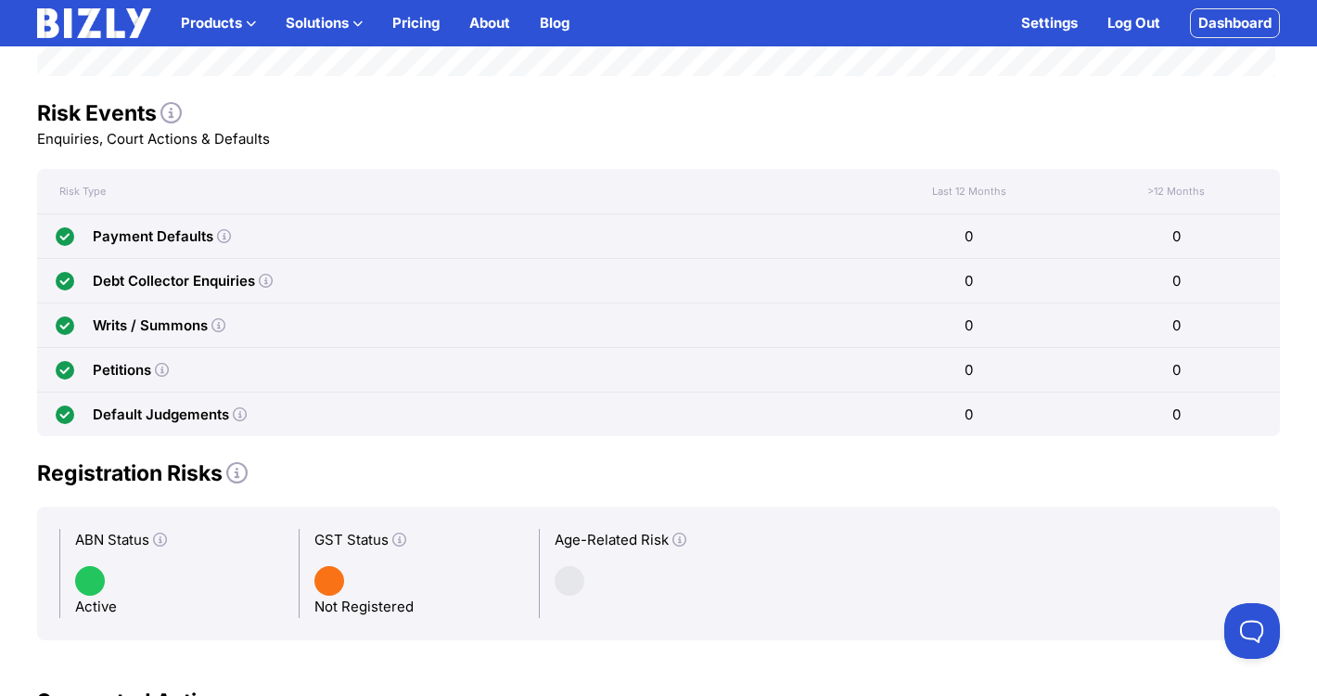
click at [263, 282] on icon at bounding box center [266, 281] width 14 height 14
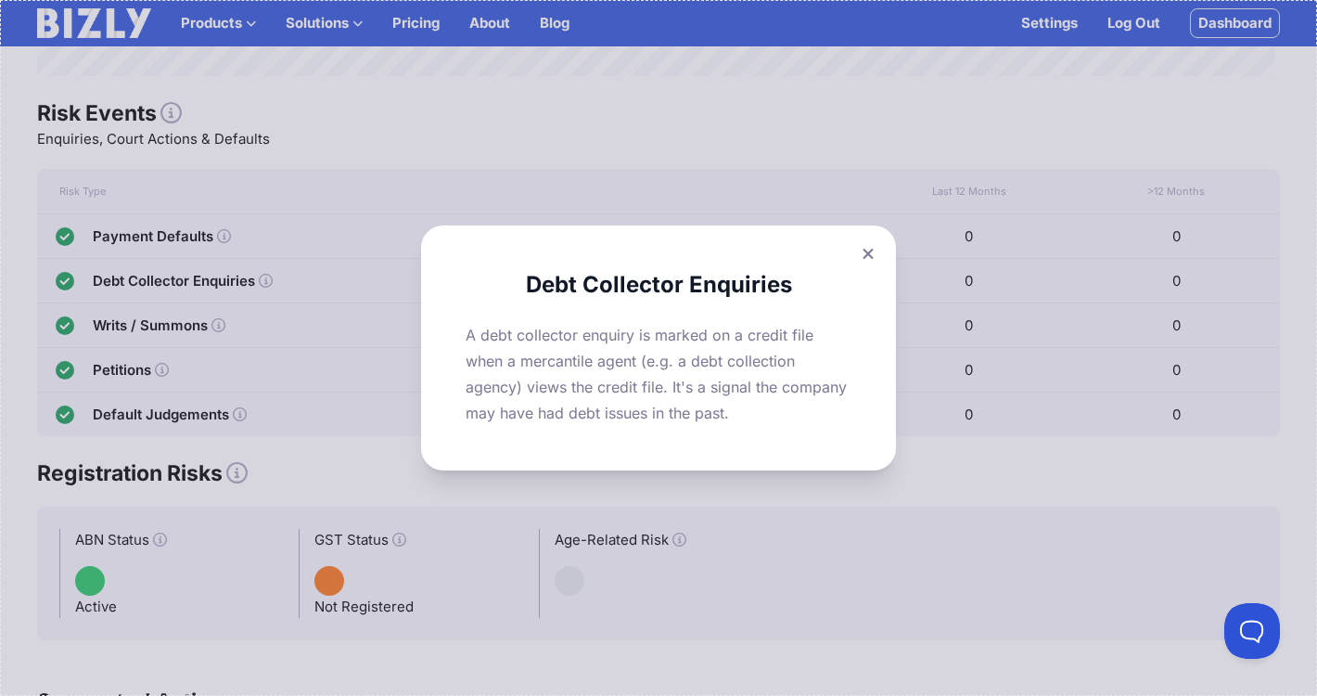
click at [490, 337] on p "A debt collector enquiry is marked on a credit file when a mercantile agent (e.…" at bounding box center [659, 374] width 386 height 104
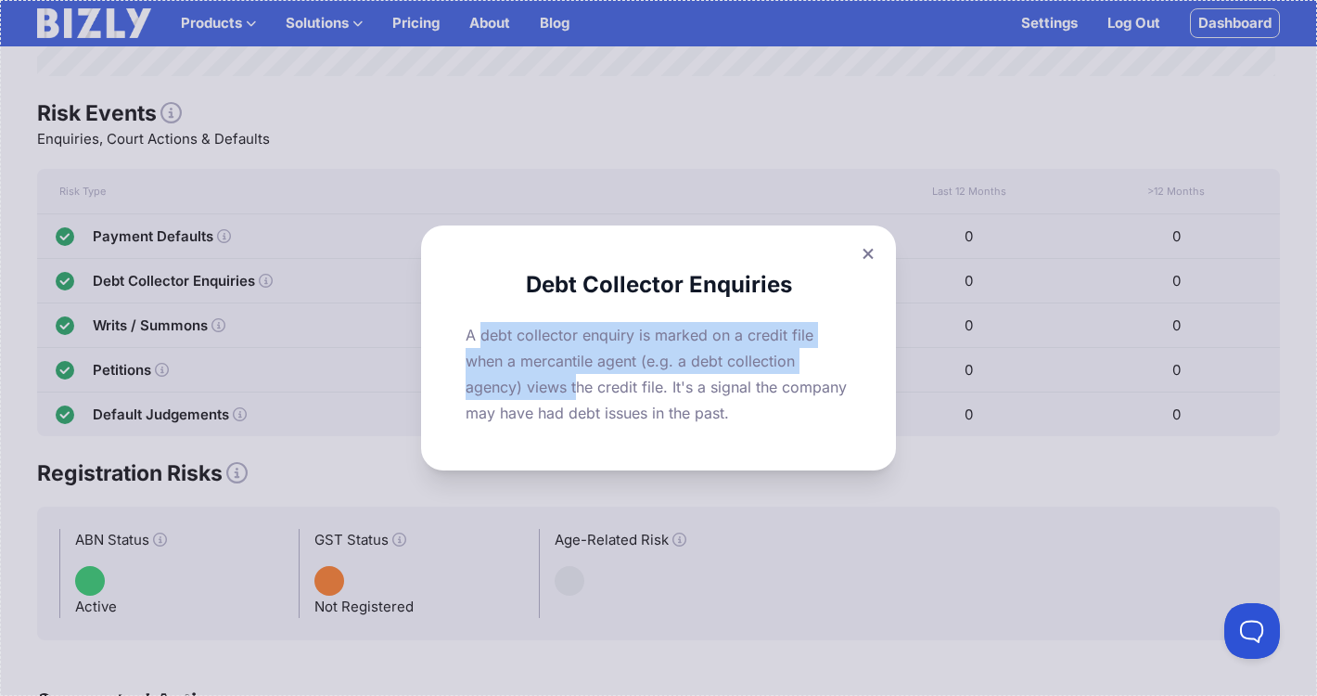
drag, startPoint x: 490, startPoint y: 334, endPoint x: 582, endPoint y: 391, distance: 107.9
click at [582, 391] on p "A debt collector enquiry is marked on a credit file when a mercantile agent (e.…" at bounding box center [659, 374] width 386 height 104
click at [588, 353] on p "A debt collector enquiry is marked on a credit file when a mercantile agent (e.…" at bounding box center [659, 374] width 386 height 104
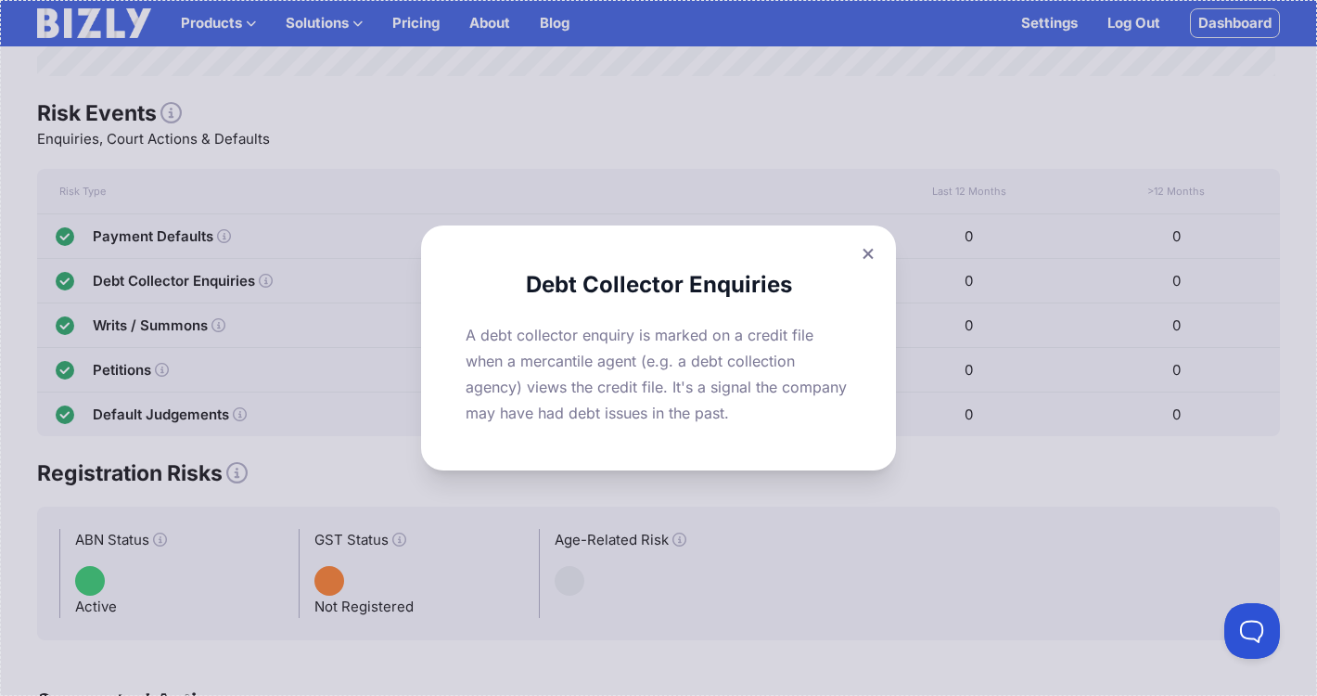
click at [588, 353] on p "A debt collector enquiry is marked on a credit file when a mercantile agent (e.…" at bounding box center [659, 374] width 386 height 104
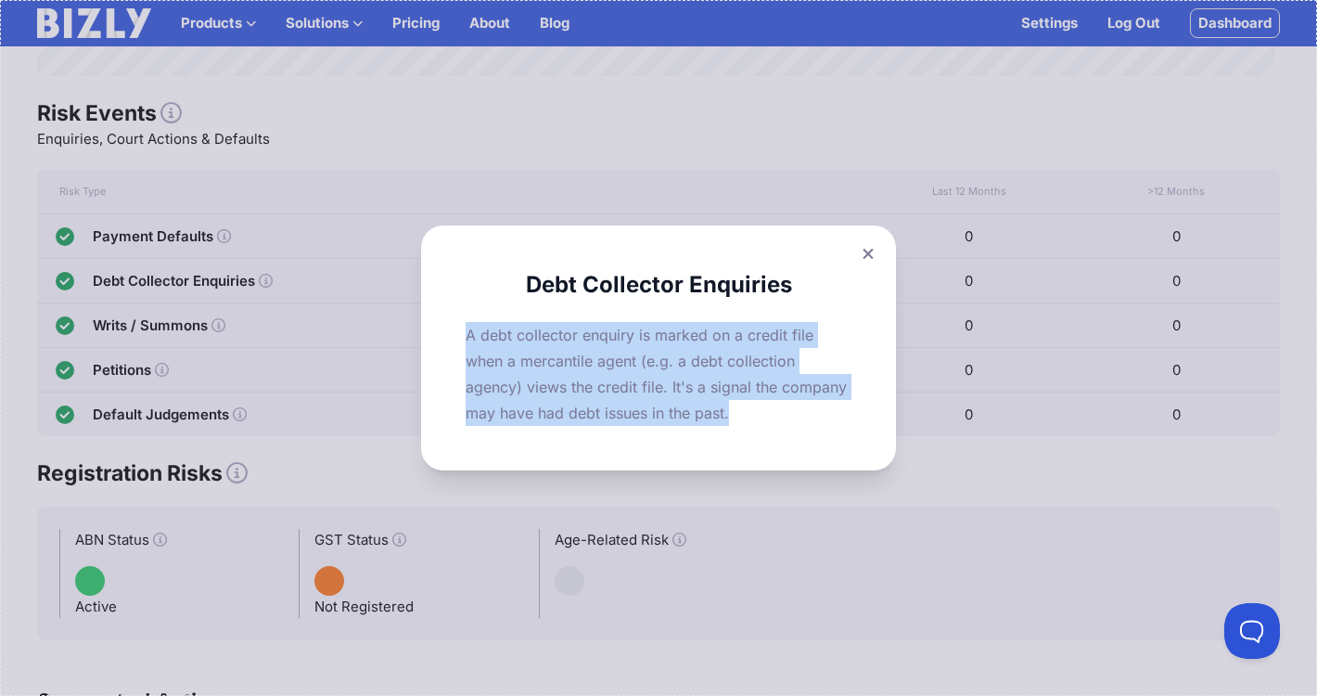
click at [588, 353] on p "A debt collector enquiry is marked on a credit file when a mercantile agent (e.…" at bounding box center [659, 374] width 386 height 104
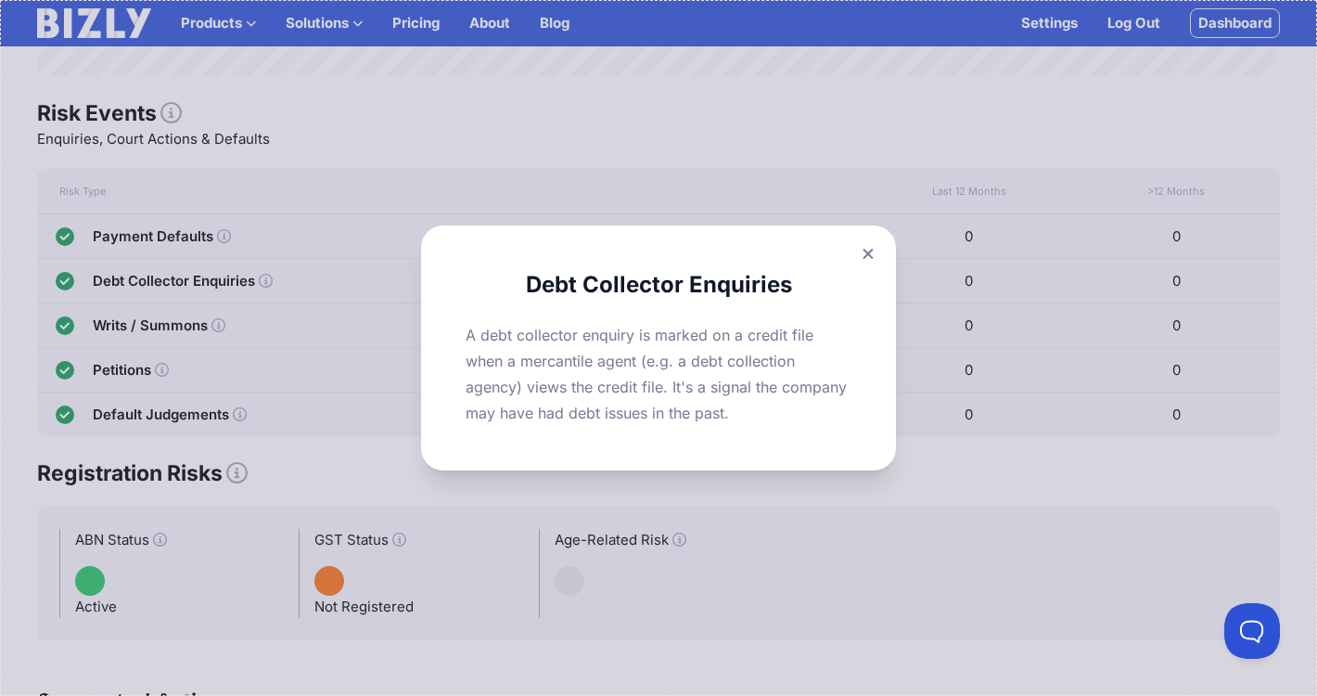
click at [874, 254] on icon at bounding box center [868, 254] width 11 height 12
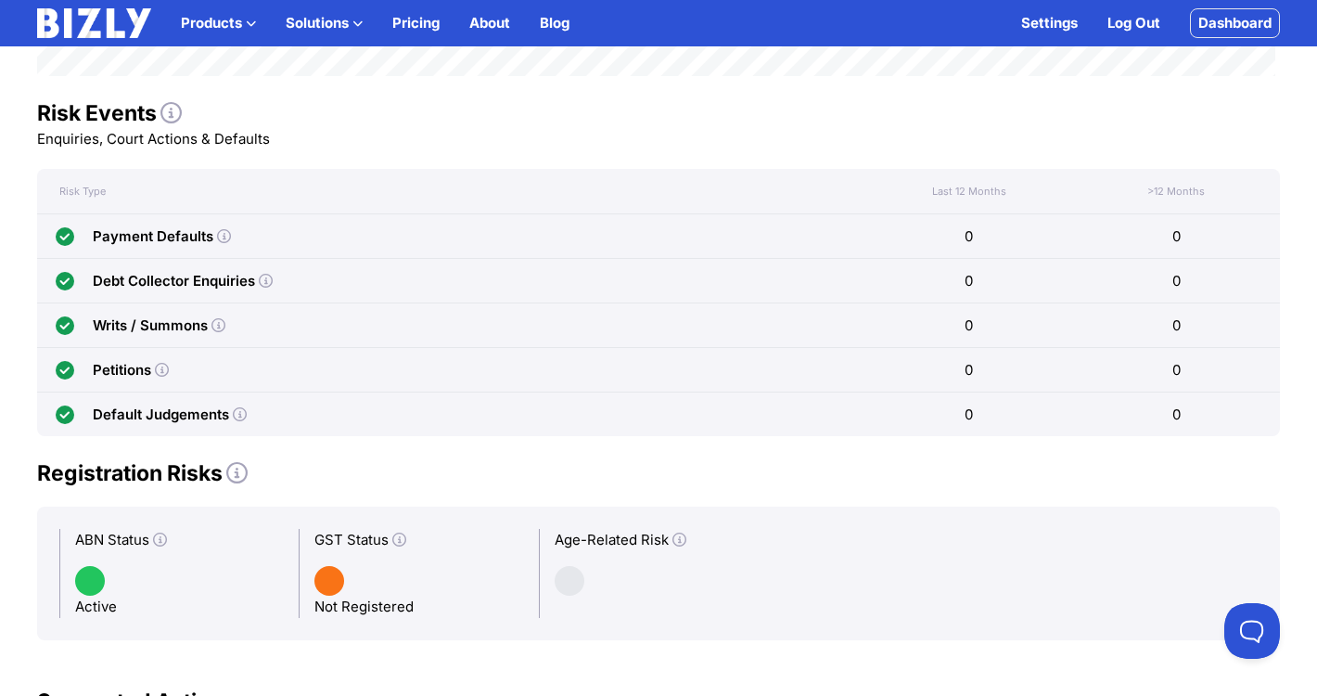
drag, startPoint x: 975, startPoint y: 225, endPoint x: 983, endPoint y: 417, distance: 191.3
click at [983, 417] on div "Risk Type Last 12 Months 12mo >12 Months > 12mo Payment Defaults 0 0 Debt Colle…" at bounding box center [658, 302] width 1243 height 267
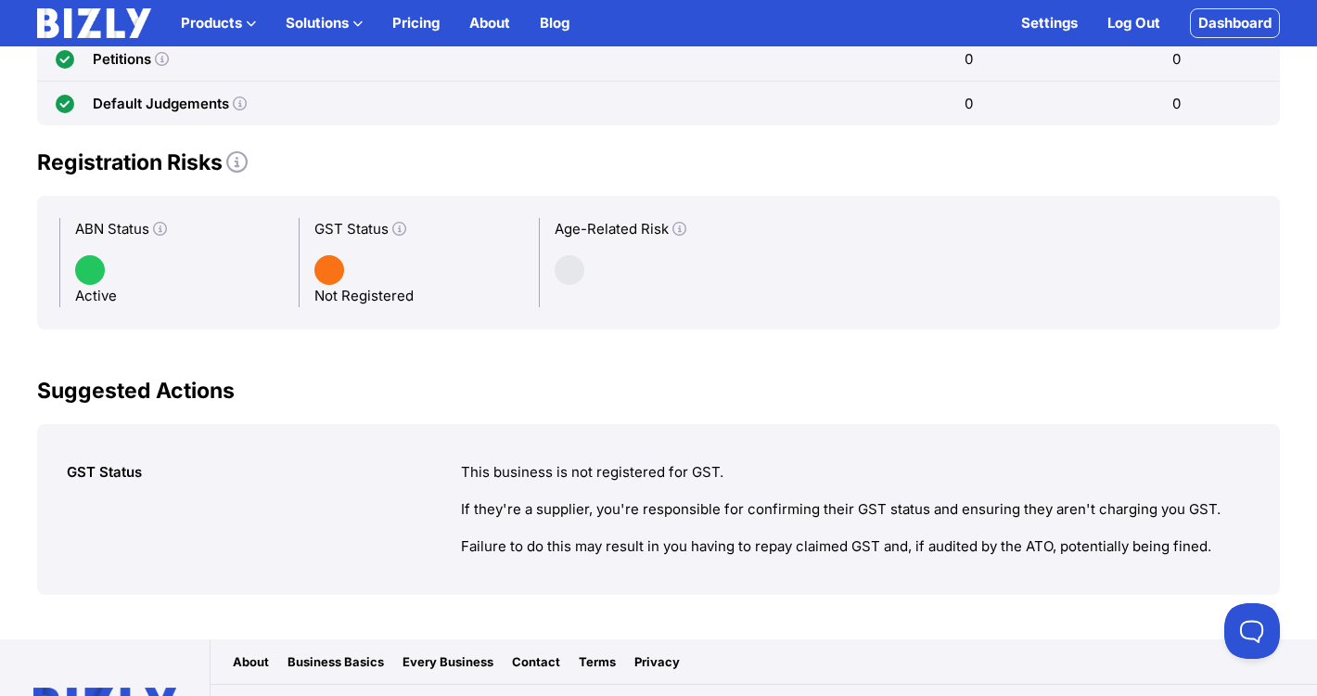
scroll to position [1185, 0]
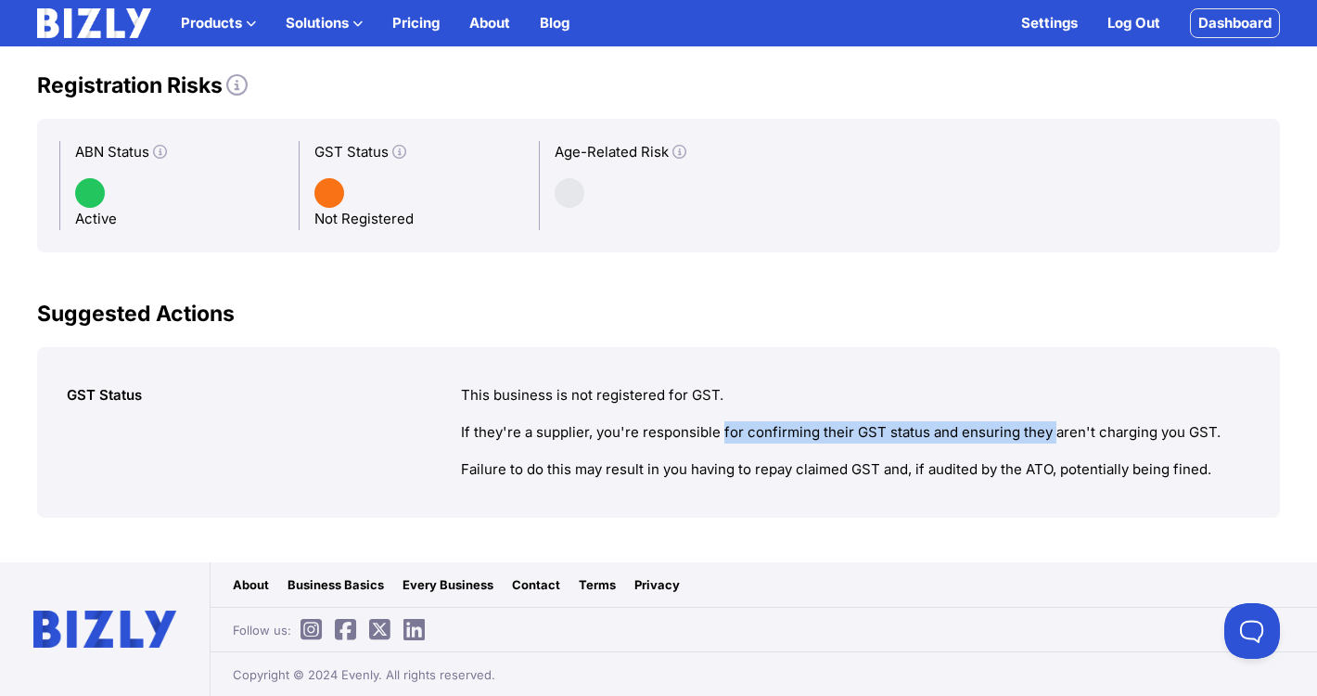
drag, startPoint x: 537, startPoint y: 430, endPoint x: 963, endPoint y: 434, distance: 425.9
click at [963, 434] on p "If they're a supplier, you're responsible for confirming their GST status and e…" at bounding box center [856, 432] width 790 height 22
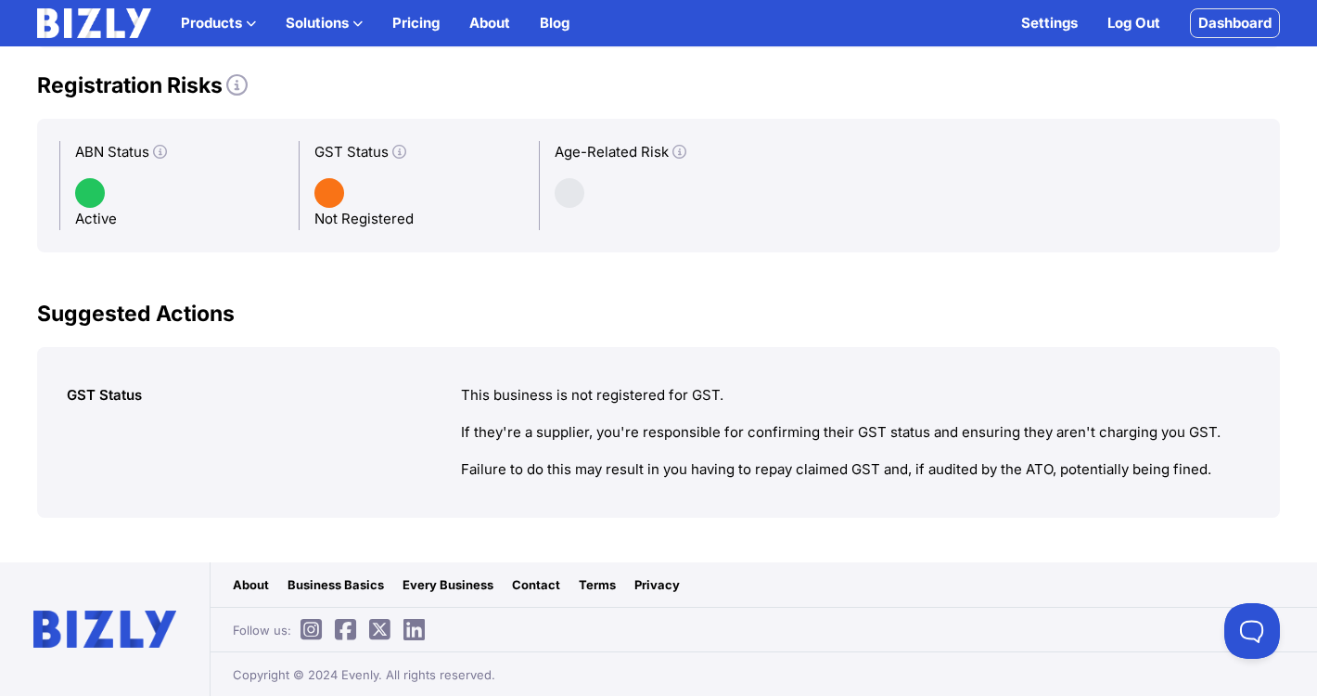
click at [642, 483] on div "GST Status This business is not registered for GST. If they're a supplier, you'…" at bounding box center [658, 432] width 1243 height 171
click at [641, 477] on p "Failure to do this may result in you having to repay claimed GST and, if audite…" at bounding box center [856, 469] width 790 height 22
click at [662, 460] on p "Failure to do this may result in you having to repay claimed GST and, if audite…" at bounding box center [856, 469] width 790 height 22
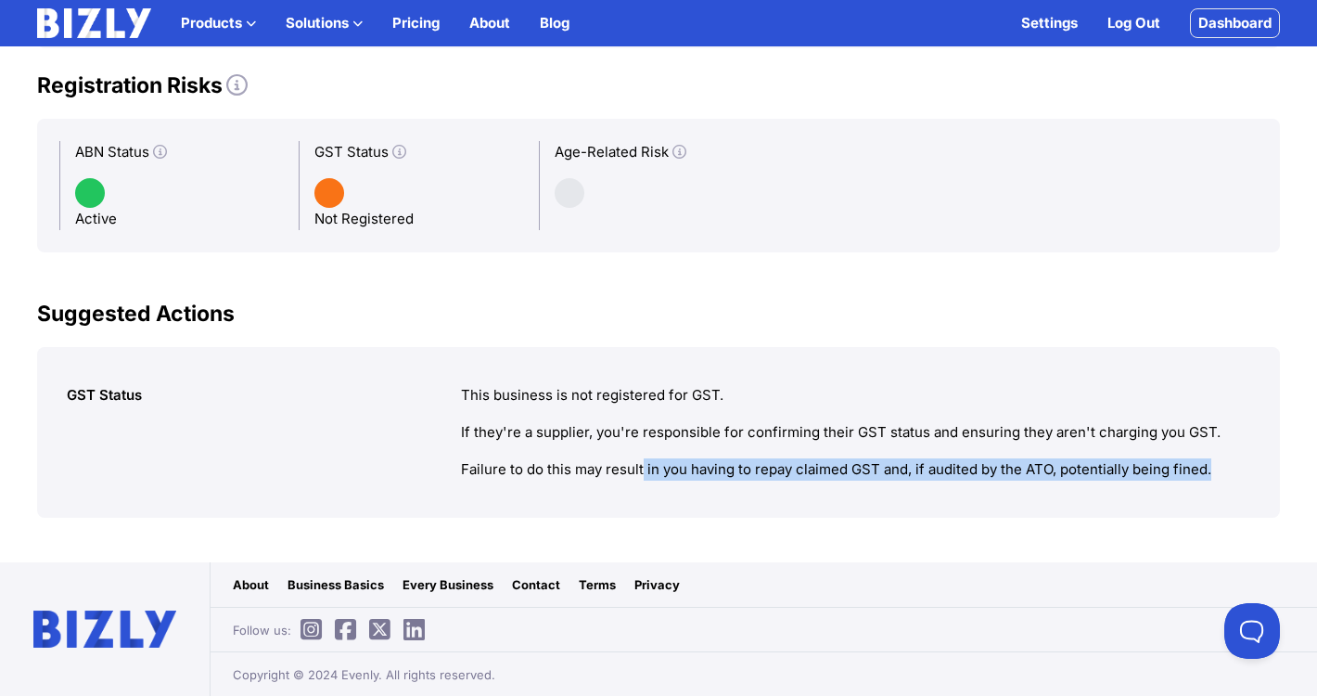
click at [662, 460] on p "Failure to do this may result in you having to repay claimed GST and, if audite…" at bounding box center [856, 469] width 790 height 22
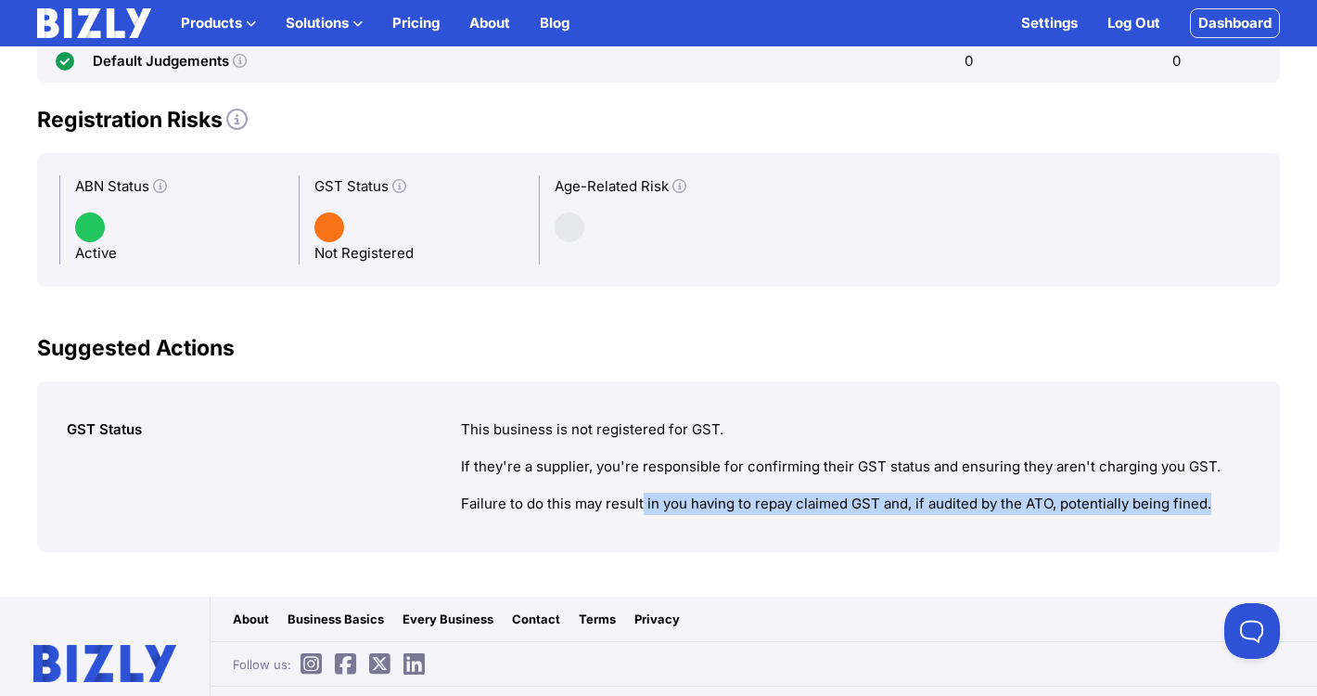
scroll to position [906, 0]
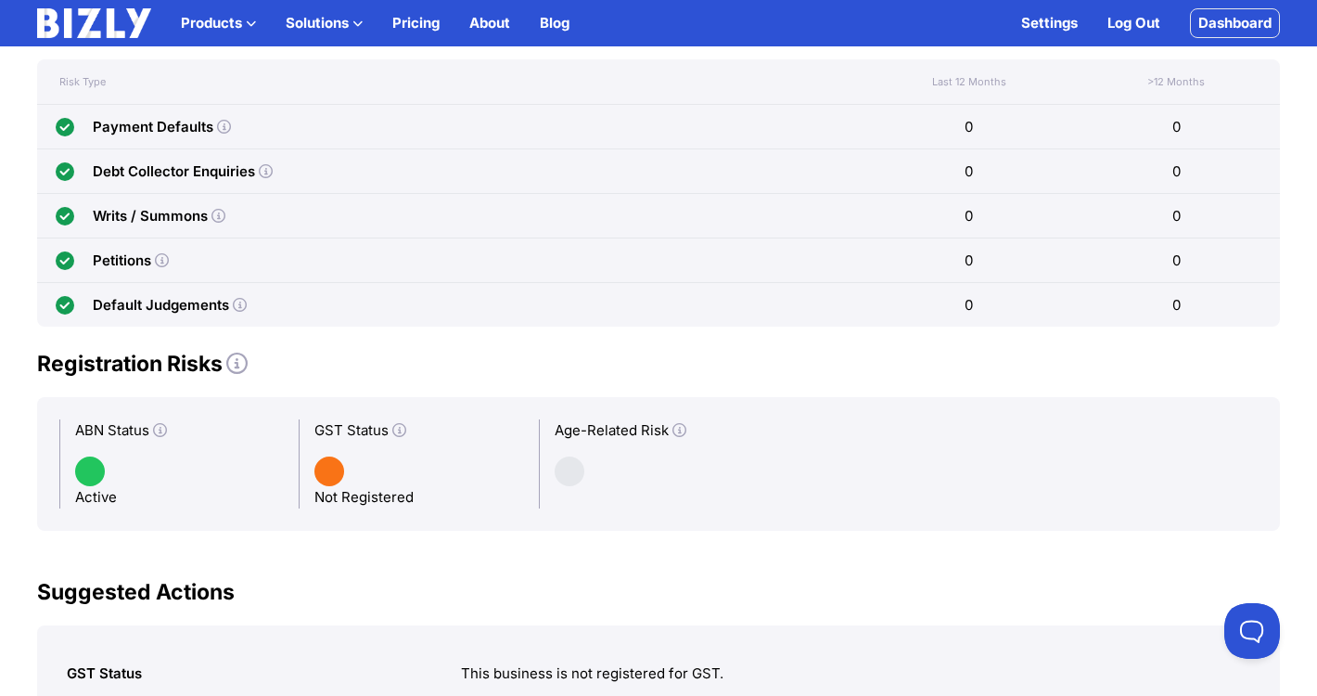
drag, startPoint x: 568, startPoint y: 469, endPoint x: 579, endPoint y: 489, distance: 22.4
click at [579, 489] on div "Age-Related Risk" at bounding box center [658, 463] width 239 height 89
click at [397, 435] on icon at bounding box center [399, 430] width 14 height 14
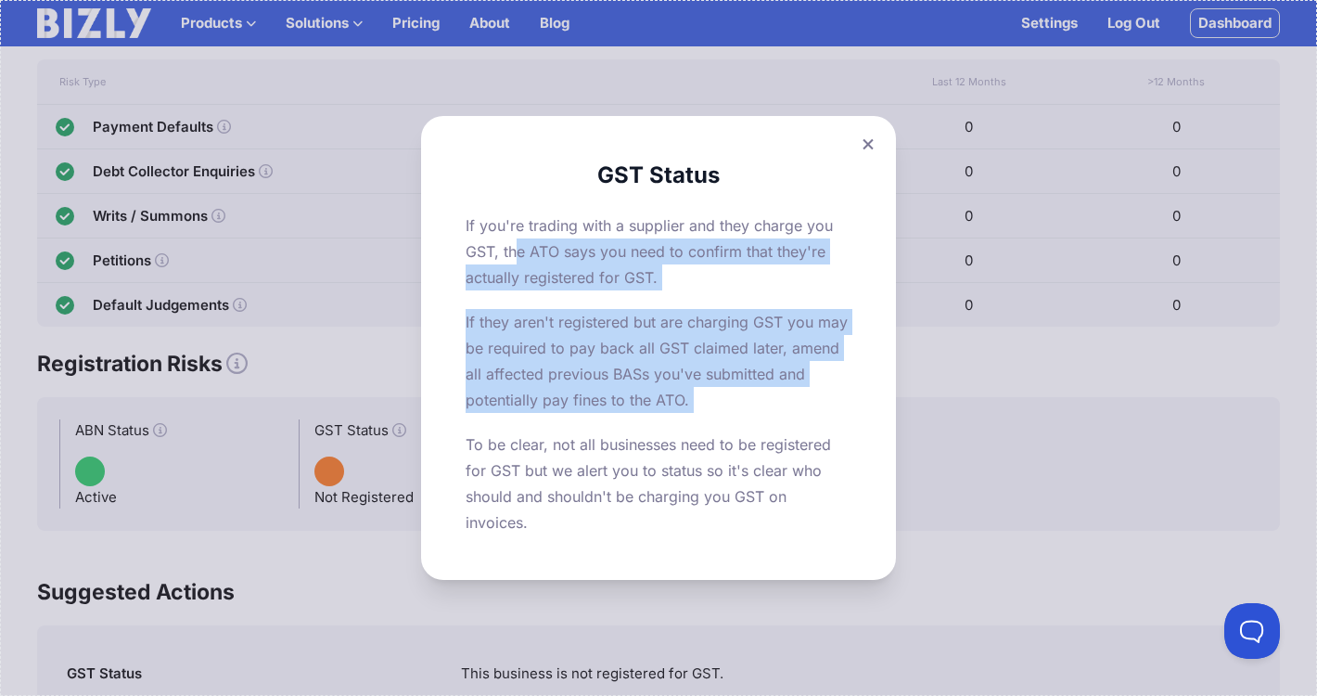
drag, startPoint x: 523, startPoint y: 254, endPoint x: 529, endPoint y: 426, distance: 171.7
click at [530, 425] on div "GST Status If you're trading with a supplier and they charge you GST, the ATO s…" at bounding box center [659, 348] width 386 height 375
click at [529, 426] on div "GST Status If you're trading with a supplier and they charge you GST, the ATO s…" at bounding box center [659, 348] width 386 height 375
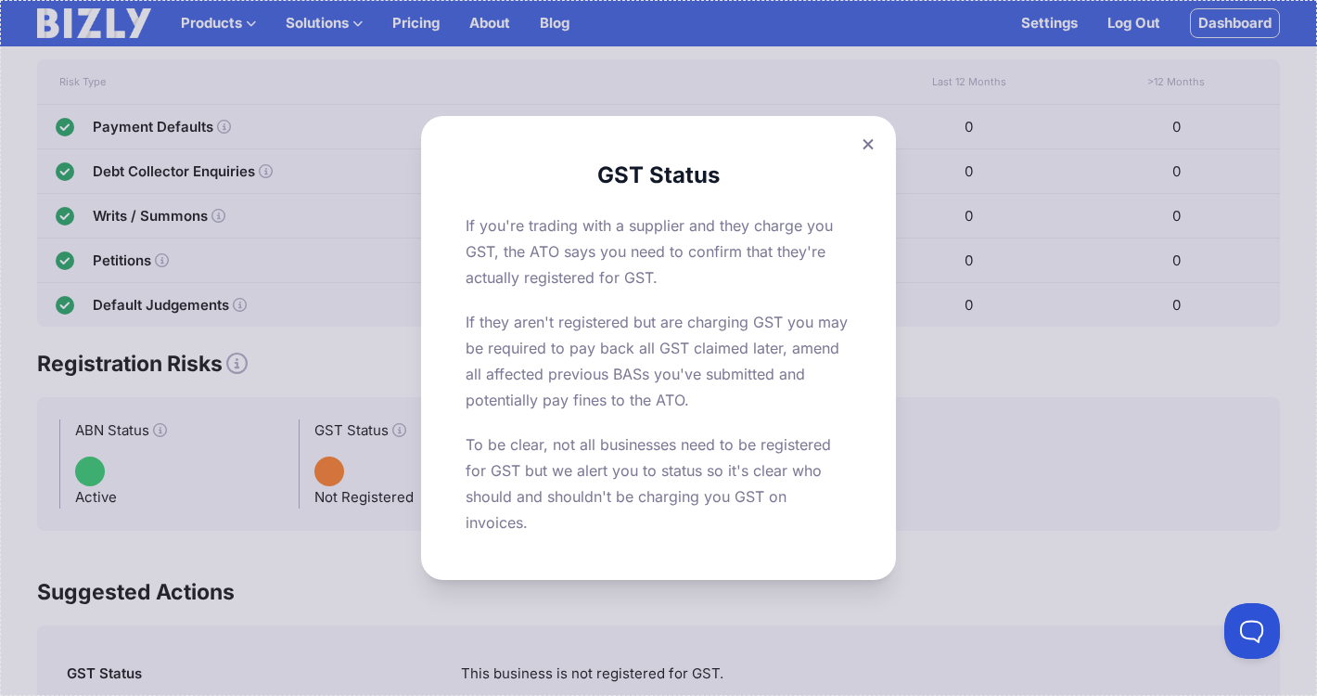
click at [615, 324] on p "If they aren't registered but are charging GST you may be required to pay back …" at bounding box center [659, 361] width 386 height 104
click at [616, 318] on p "If they aren't registered but are charging GST you may be required to pay back …" at bounding box center [659, 361] width 386 height 104
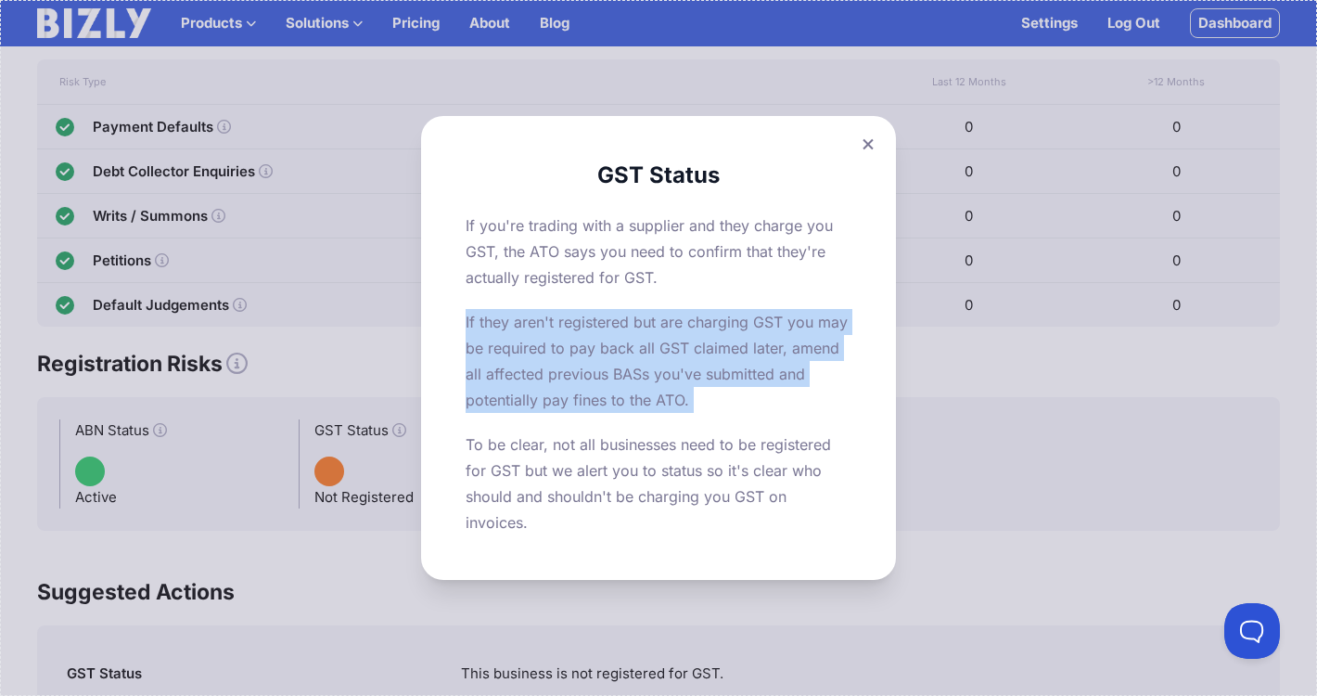
click at [616, 318] on p "If they aren't registered but are charging GST you may be required to pay back …" at bounding box center [659, 361] width 386 height 104
click at [874, 138] on icon at bounding box center [868, 144] width 11 height 12
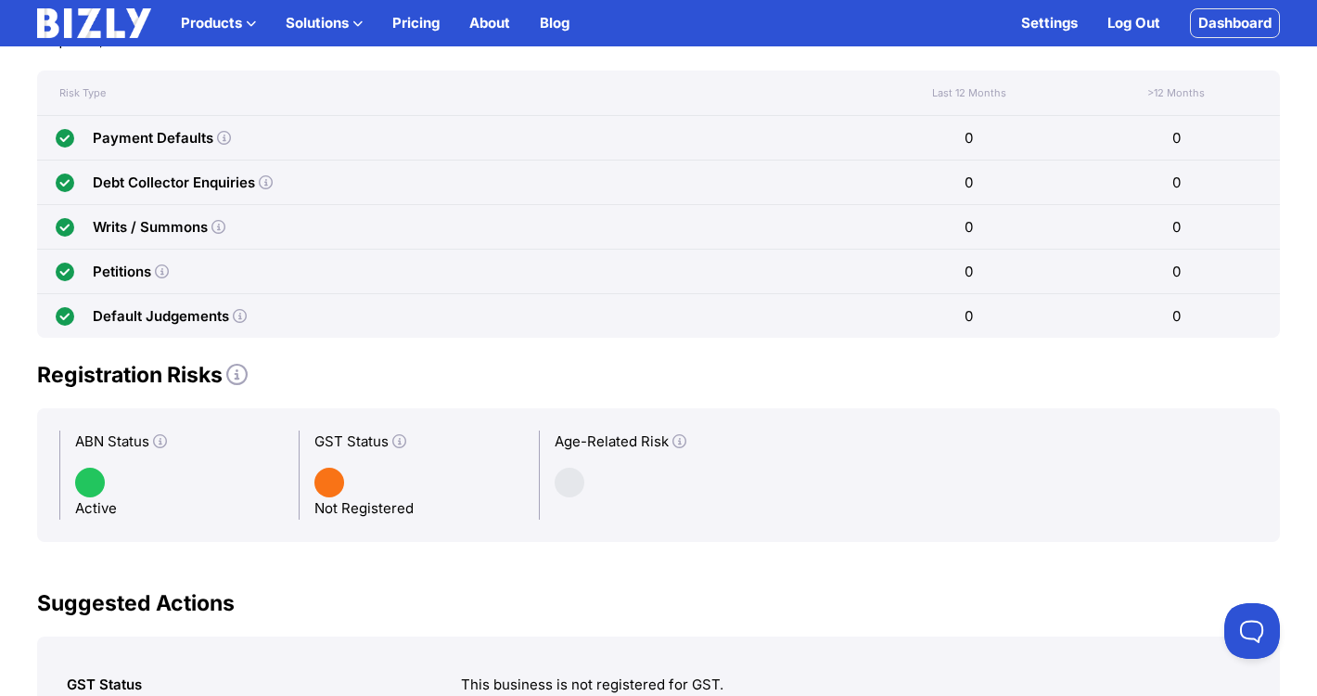
scroll to position [894, 0]
click at [106, 239] on div "Writs / Summons" at bounding box center [451, 228] width 829 height 44
click at [216, 229] on icon at bounding box center [219, 228] width 14 height 14
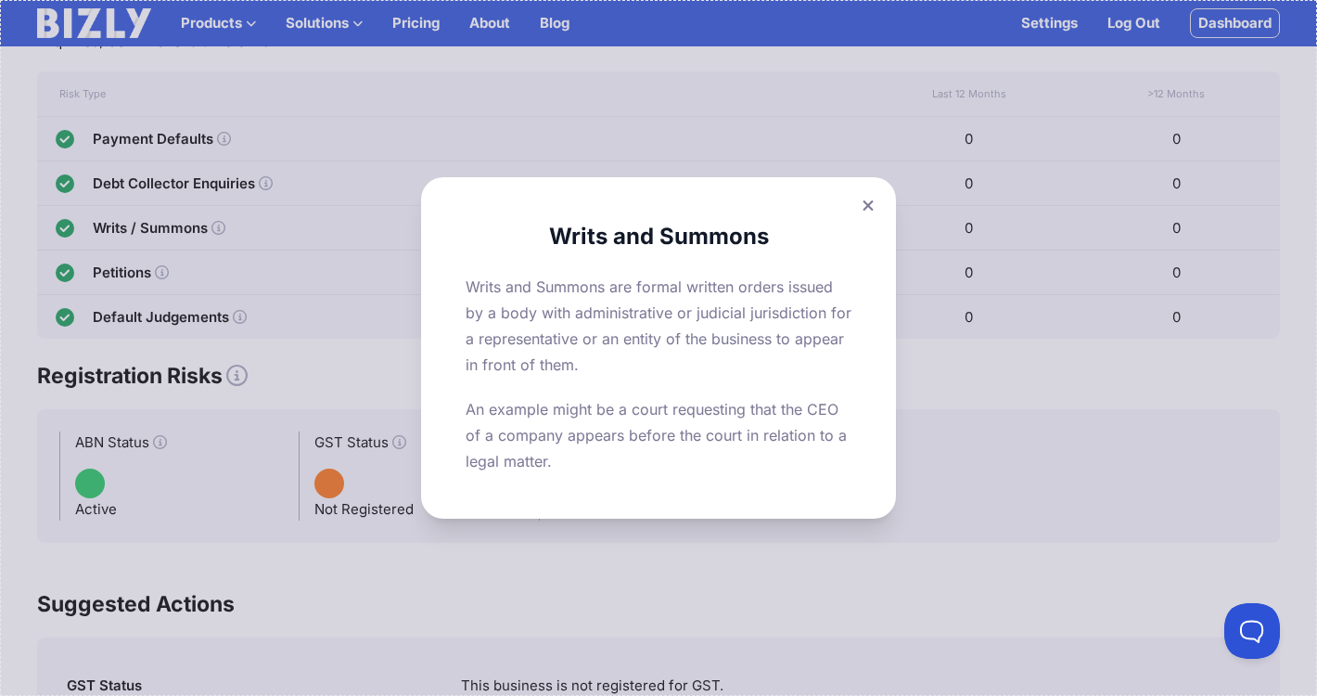
click at [871, 209] on icon at bounding box center [868, 205] width 10 height 10
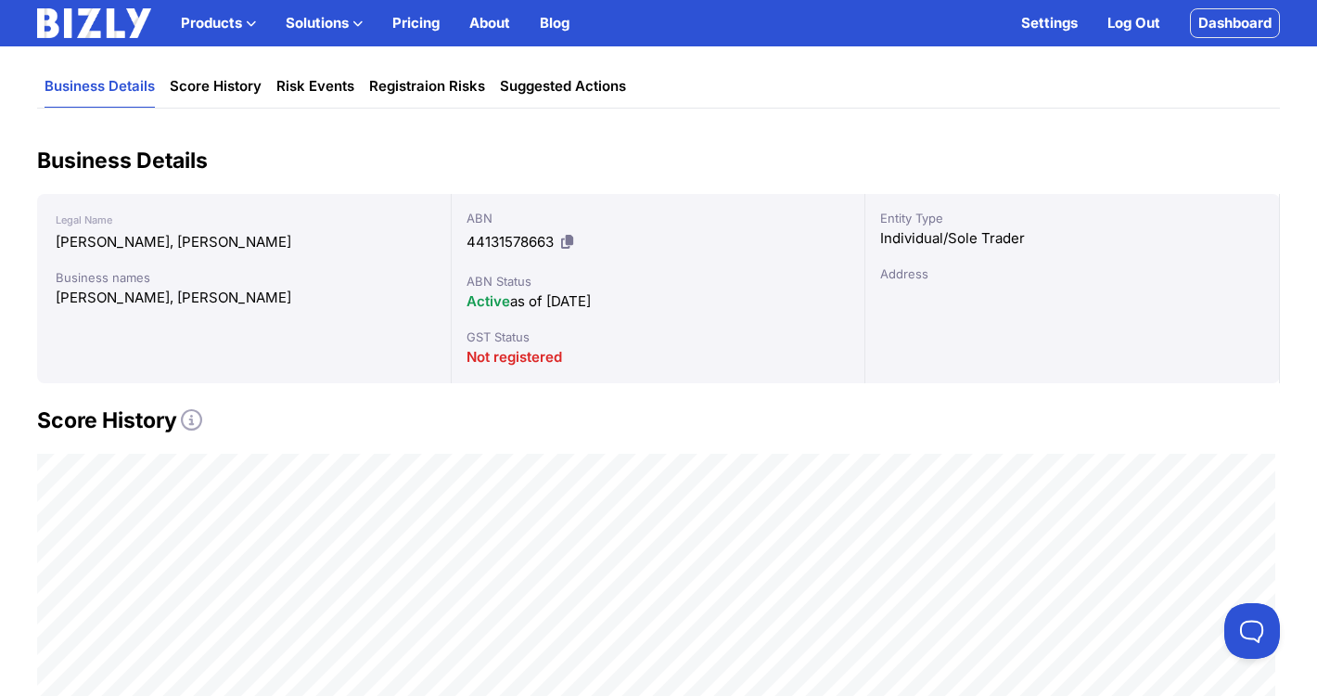
scroll to position [0, 0]
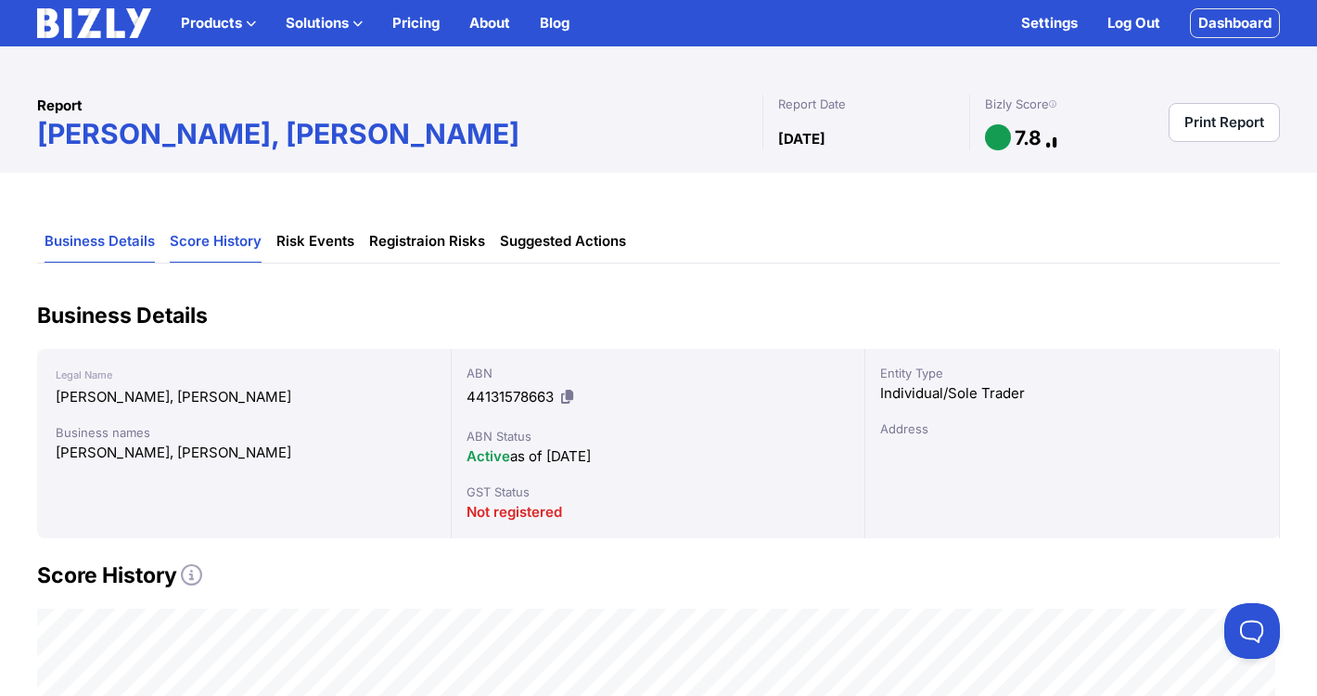
click at [232, 245] on link "Score History" at bounding box center [216, 242] width 92 height 42
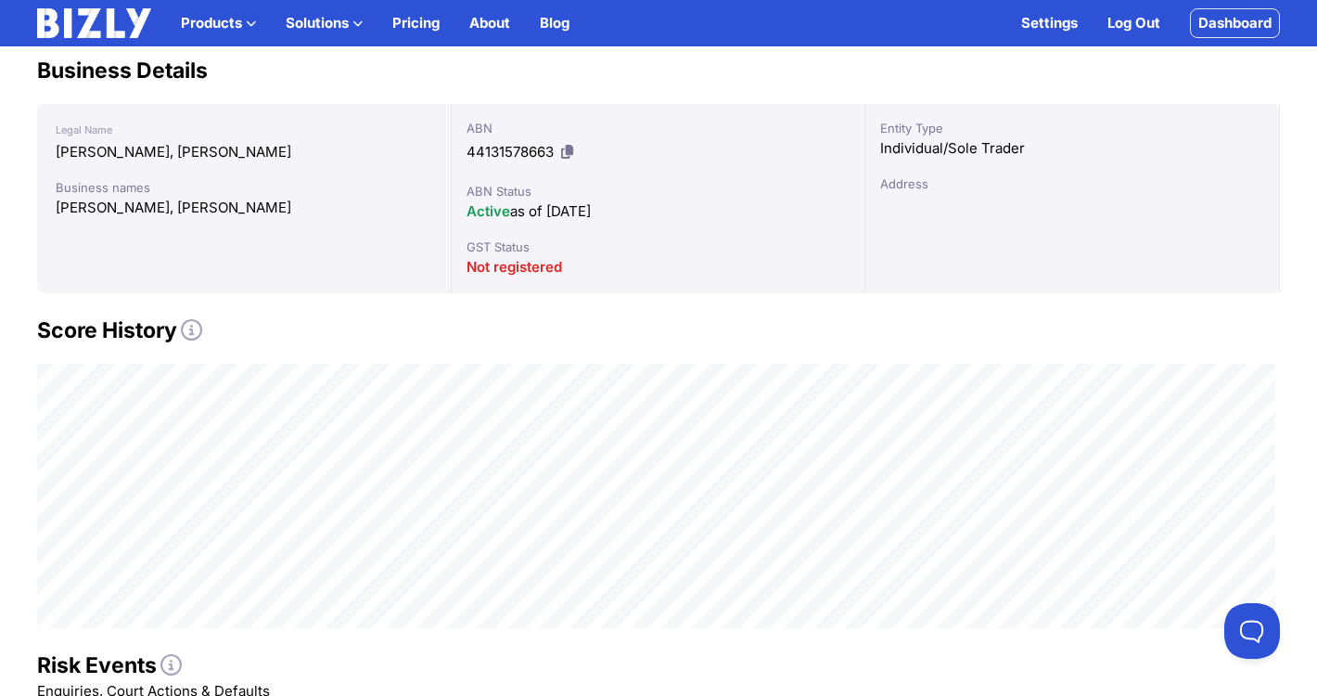
scroll to position [84, 0]
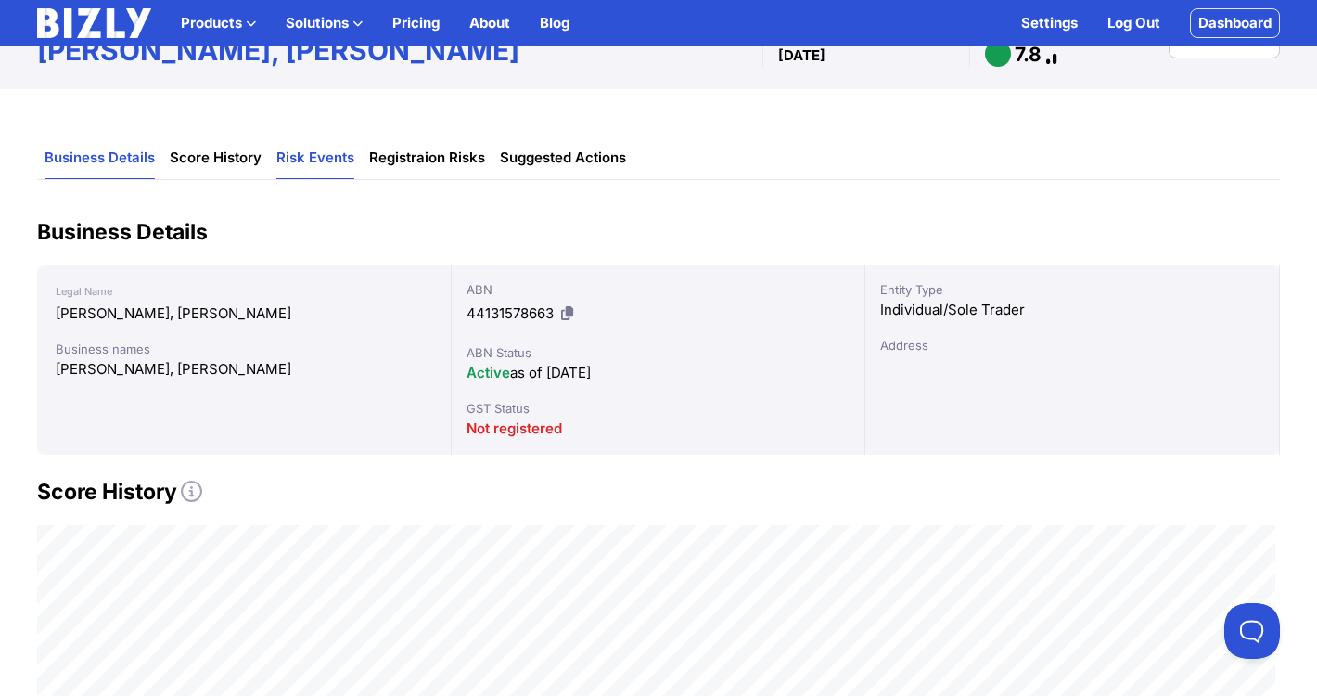
click at [328, 165] on link "Risk Events" at bounding box center [315, 158] width 78 height 42
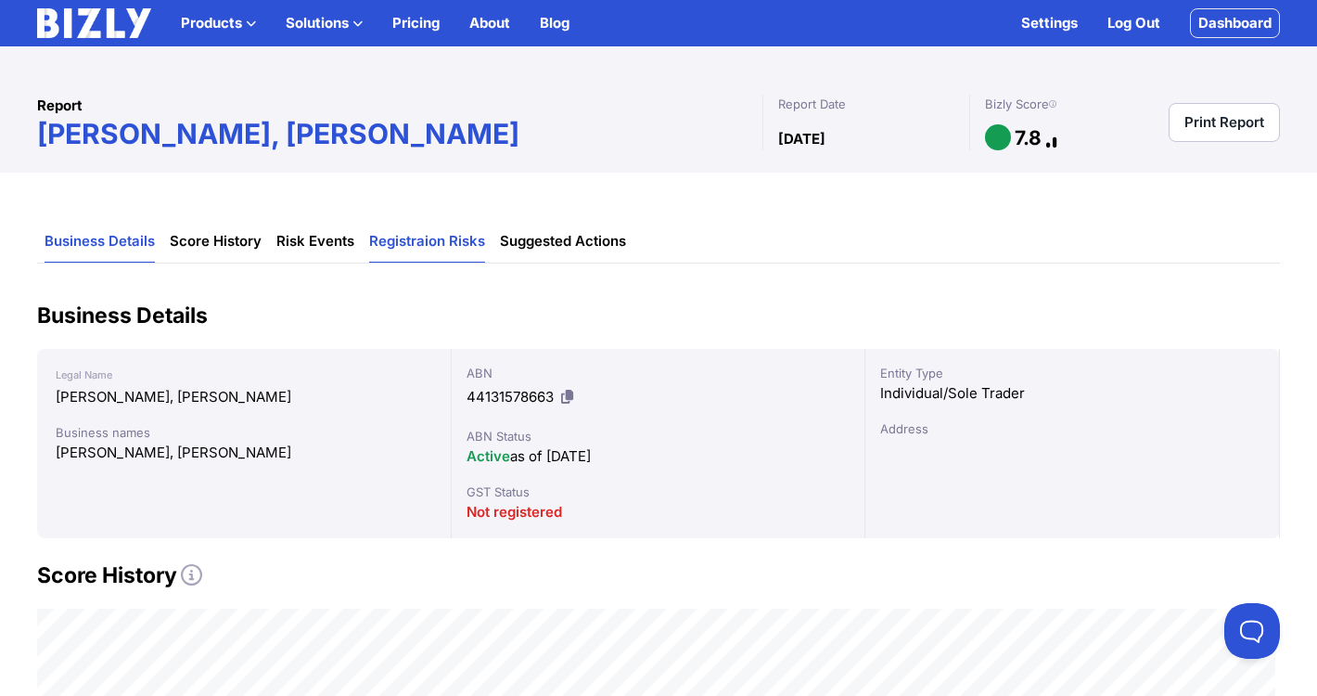
click at [427, 232] on link "Registraion Risks" at bounding box center [427, 242] width 116 height 42
click at [517, 241] on link "Suggested Actions" at bounding box center [563, 242] width 126 height 42
click at [994, 136] on div at bounding box center [998, 137] width 26 height 26
click at [1055, 105] on icon at bounding box center [1052, 104] width 7 height 1
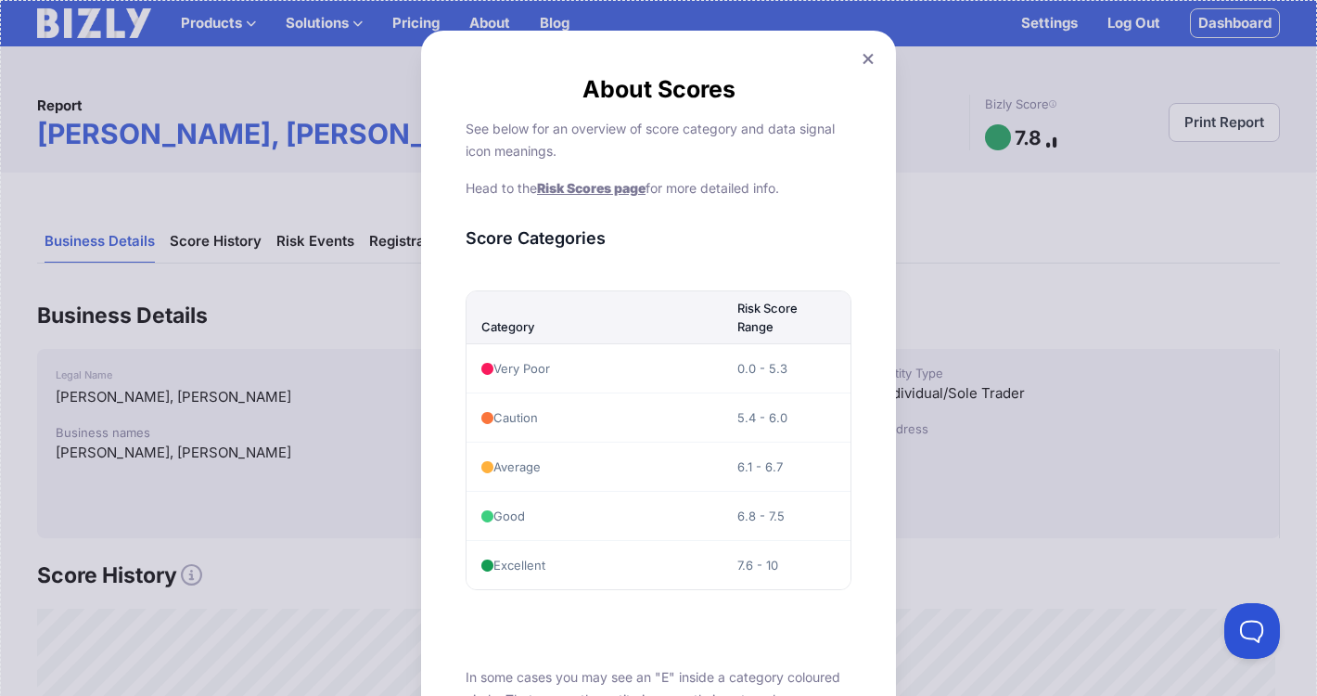
click at [868, 61] on icon at bounding box center [868, 59] width 11 height 12
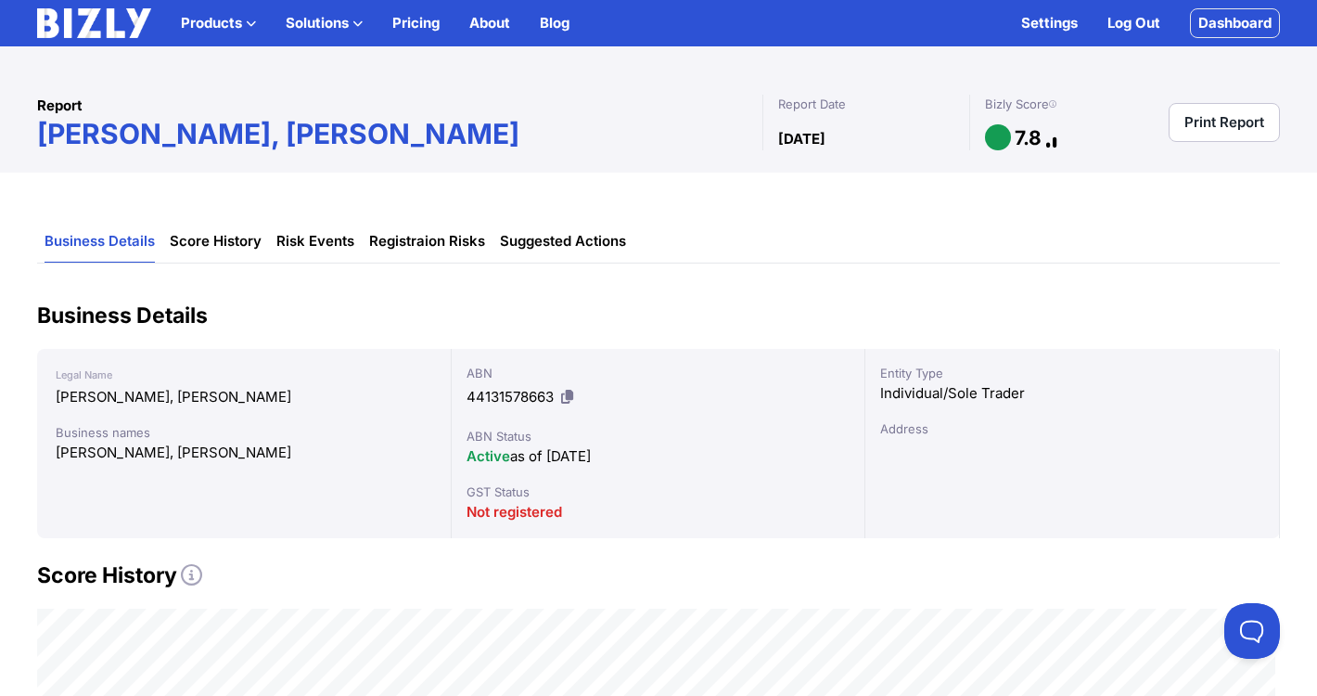
click at [1225, 120] on link "Print Report" at bounding box center [1224, 122] width 111 height 39
